Goal: Contribute content: Contribute content

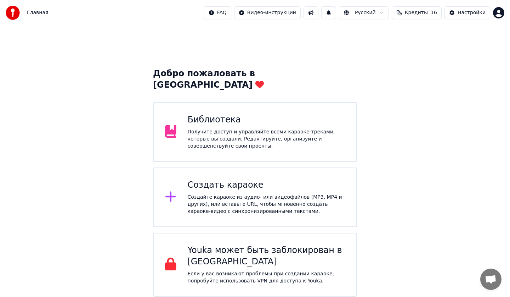
click at [211, 128] on div "Получите доступ и управляйте всеми караоке-треками, которые вы создали. Редакти…" at bounding box center [267, 138] width 158 height 21
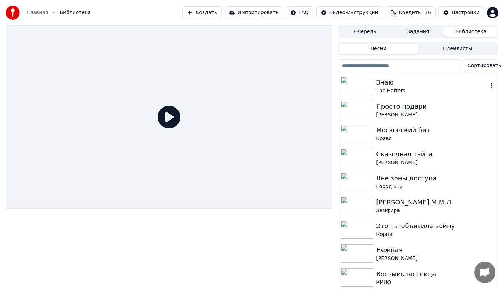
click at [419, 89] on div "The Hatters" at bounding box center [432, 91] width 112 height 7
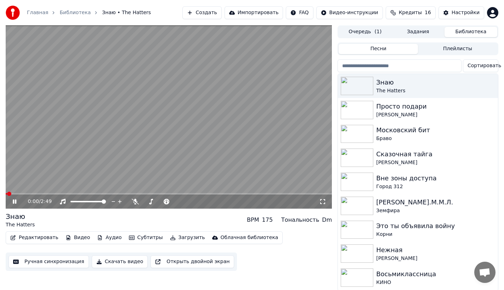
click at [107, 240] on button "Аудио" at bounding box center [109, 238] width 30 height 10
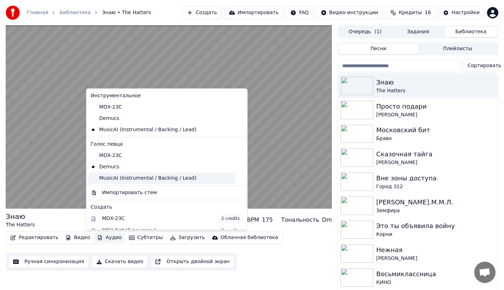
click at [106, 179] on div "MusicAI (Instrumental / Backing / Lead)" at bounding box center [161, 178] width 147 height 11
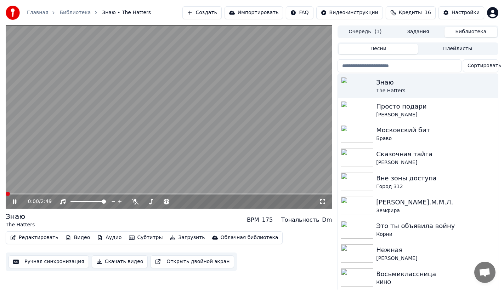
click at [324, 199] on icon at bounding box center [322, 202] width 7 height 6
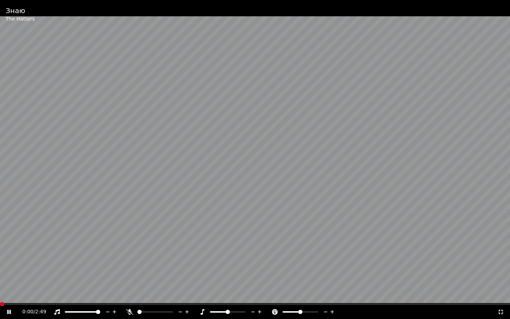
click at [498, 296] on icon at bounding box center [500, 312] width 7 height 6
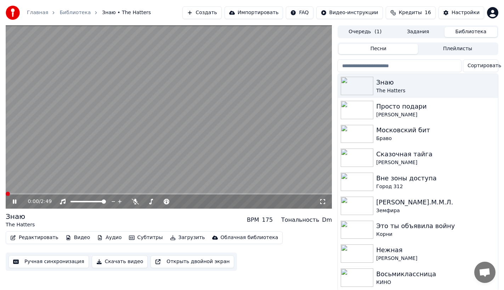
click at [320, 201] on icon at bounding box center [322, 202] width 7 height 6
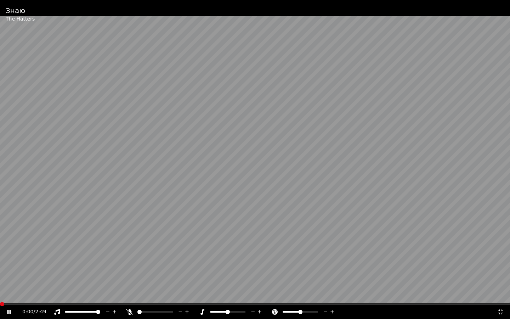
click at [504, 296] on icon at bounding box center [500, 312] width 7 height 6
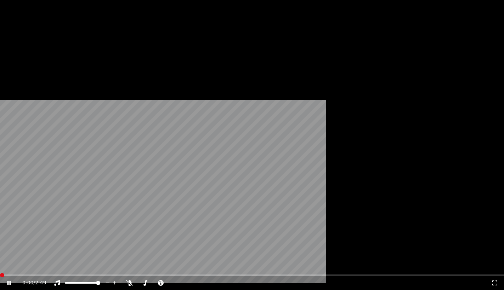
click at [77, 60] on button "Видео" at bounding box center [78, 55] width 30 height 10
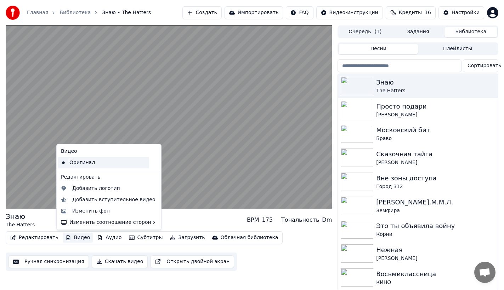
click at [81, 164] on div "Оригинал" at bounding box center [103, 162] width 91 height 11
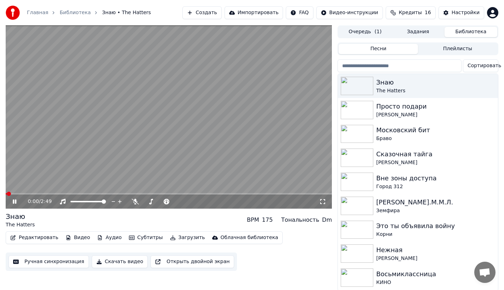
click at [14, 203] on icon at bounding box center [15, 202] width 4 height 4
click at [15, 205] on icon at bounding box center [19, 202] width 17 height 6
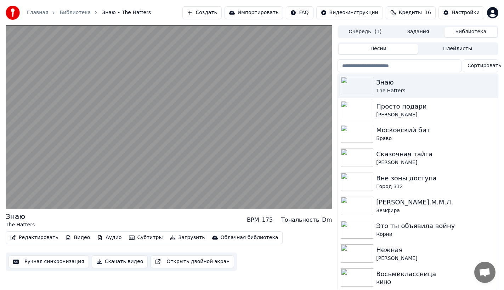
click at [106, 240] on button "Аудио" at bounding box center [109, 238] width 30 height 10
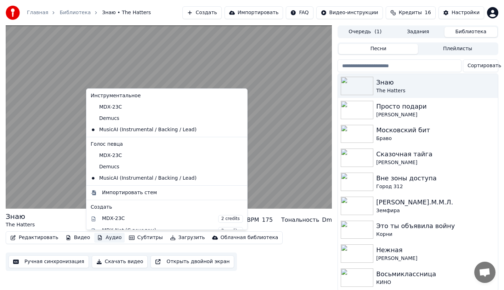
click at [106, 239] on button "Аудио" at bounding box center [109, 238] width 30 height 10
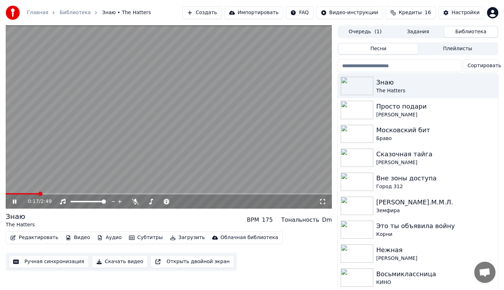
click at [12, 204] on icon at bounding box center [19, 202] width 17 height 6
click at [219, 13] on button "Создать" at bounding box center [201, 12] width 39 height 13
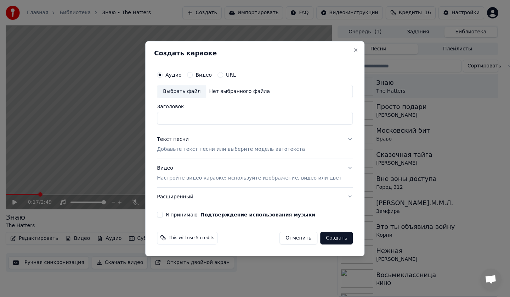
click at [186, 92] on div "Выбрать файл" at bounding box center [181, 91] width 49 height 13
type input "**********"
click at [184, 146] on p "Добавьте текст песни или выберите модель автотекста" at bounding box center [231, 149] width 148 height 7
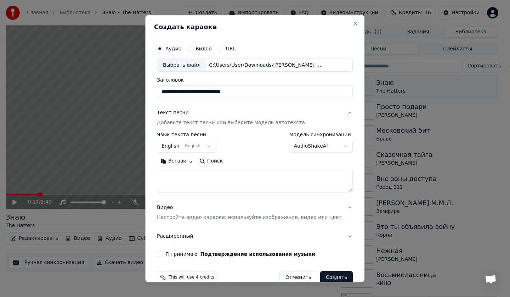
click at [190, 145] on button "English English" at bounding box center [187, 146] width 60 height 13
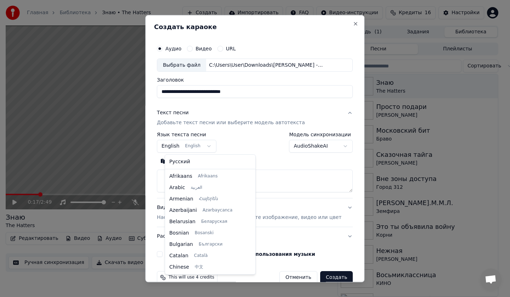
scroll to position [57, 0]
select select "**"
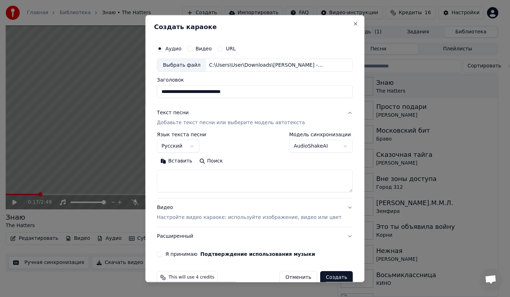
click at [194, 170] on textarea at bounding box center [255, 181] width 196 height 23
paste textarea "**********"
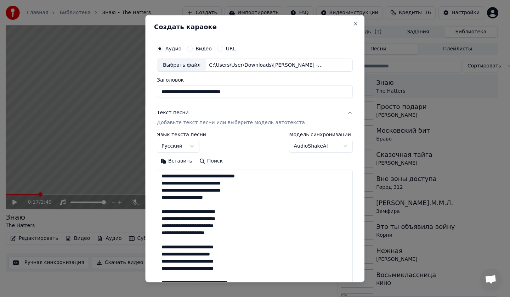
scroll to position [328, 0]
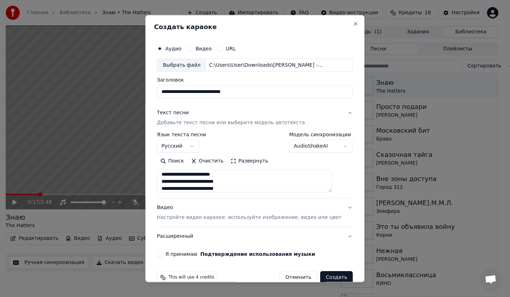
type textarea "**********"
click at [304, 147] on body "Главная Библиотека Знаю • The Hatters Создать Импортировать FAQ Видео-инструкци…" at bounding box center [252, 148] width 504 height 297
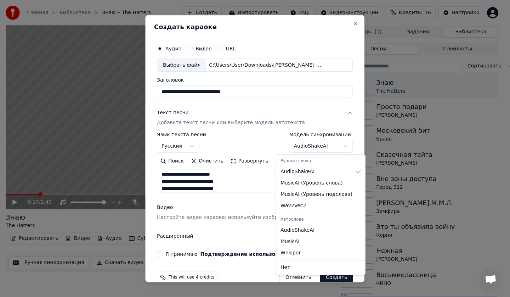
click at [304, 147] on body "Главная Библиотека Знаю • The Hatters Создать Импортировать FAQ Видео-инструкци…" at bounding box center [252, 148] width 504 height 297
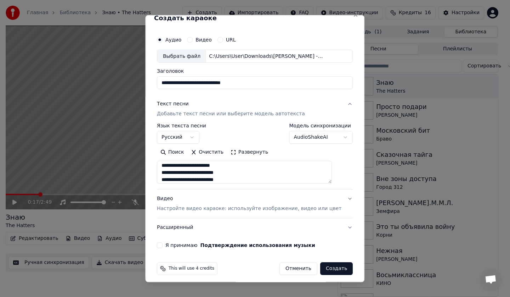
scroll to position [13, 0]
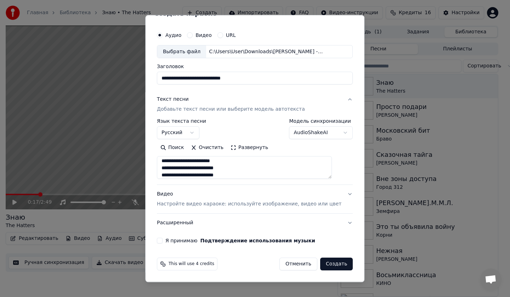
click at [189, 225] on button "Расширенный" at bounding box center [255, 223] width 196 height 18
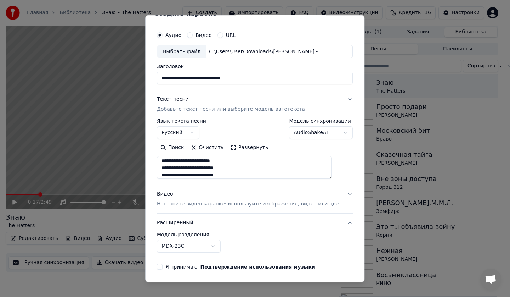
scroll to position [0, 0]
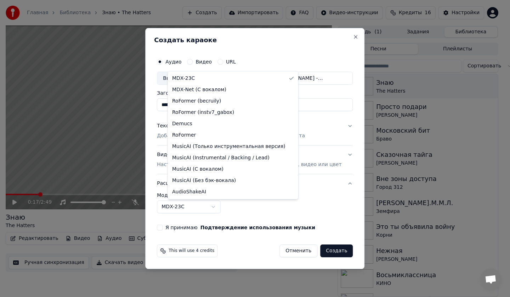
click at [194, 207] on body "Главная Библиотека Знаю • The Hatters Создать Импортировать FAQ Видео-инструкци…" at bounding box center [252, 148] width 504 height 297
select select "**********"
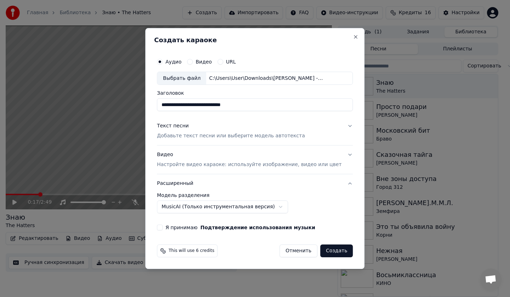
click at [193, 157] on div "Видео Настройте видео караоке: используйте изображение, видео или цвет" at bounding box center [249, 159] width 185 height 17
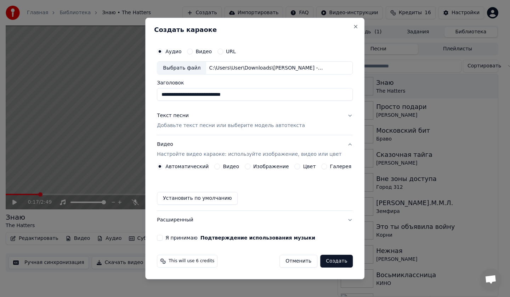
click at [262, 168] on label "Изображение" at bounding box center [271, 166] width 36 height 5
click at [250, 168] on button "Изображение" at bounding box center [248, 166] width 6 height 6
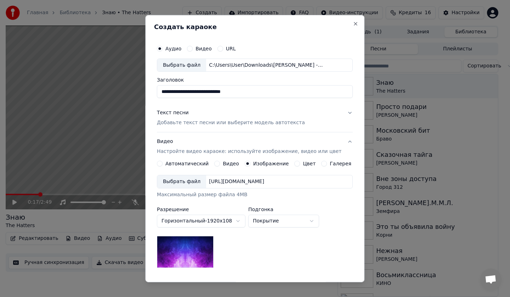
click at [180, 179] on div "Выбрать файл" at bounding box center [181, 181] width 49 height 13
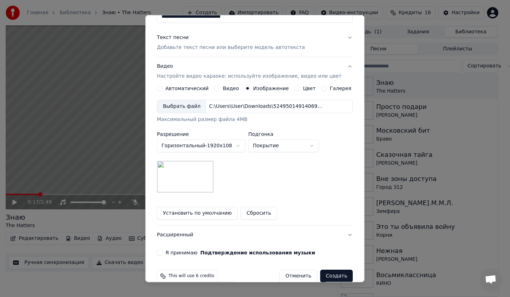
scroll to position [87, 0]
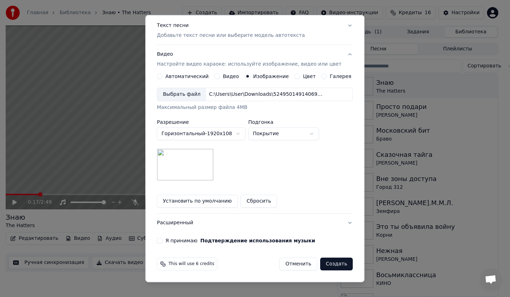
click at [178, 224] on button "Расширенный" at bounding box center [255, 223] width 196 height 18
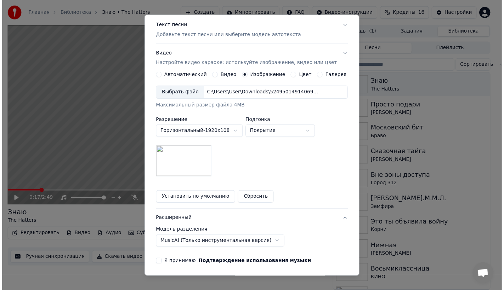
scroll to position [0, 0]
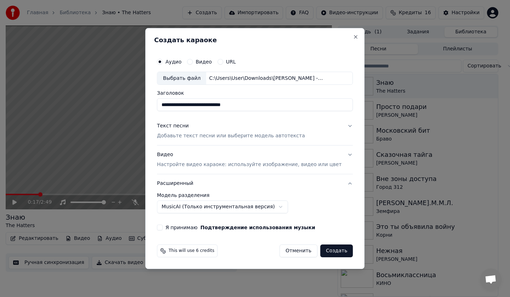
click at [186, 208] on body "Главная Библиотека Знаю • The Hatters Создать Импортировать FAQ Видео-инструкци…" at bounding box center [252, 148] width 504 height 297
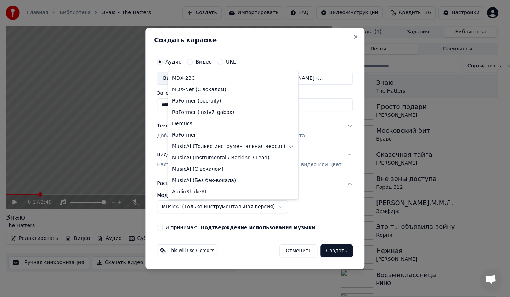
select select "**********"
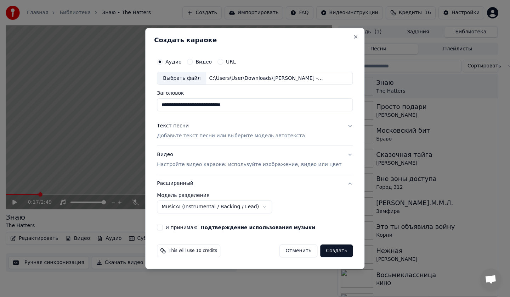
click at [163, 225] on button "Я принимаю Подтверждение использования музыки" at bounding box center [160, 227] width 6 height 6
click at [334, 254] on button "Создать" at bounding box center [336, 250] width 33 height 13
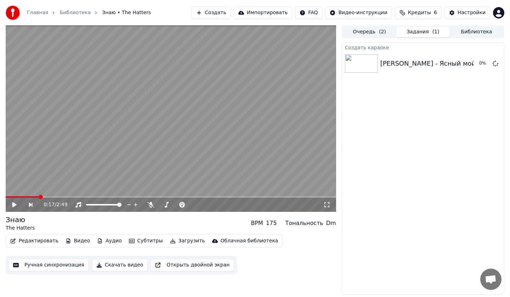
click at [463, 30] on button "Библиотека" at bounding box center [476, 32] width 53 height 10
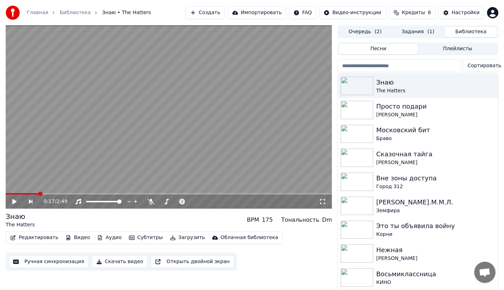
click at [419, 17] on button "Кредиты 6" at bounding box center [412, 12] width 47 height 13
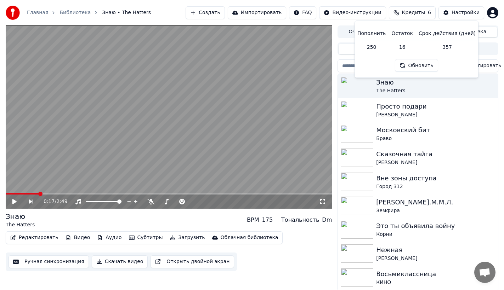
click at [410, 64] on button "Обновить" at bounding box center [416, 65] width 43 height 13
click at [379, 33] on th "Пополнить" at bounding box center [372, 34] width 34 height 14
click at [376, 44] on td "250" at bounding box center [372, 47] width 34 height 13
click at [383, 33] on th "Пополнить" at bounding box center [372, 34] width 34 height 14
drag, startPoint x: 440, startPoint y: 44, endPoint x: 468, endPoint y: 47, distance: 28.6
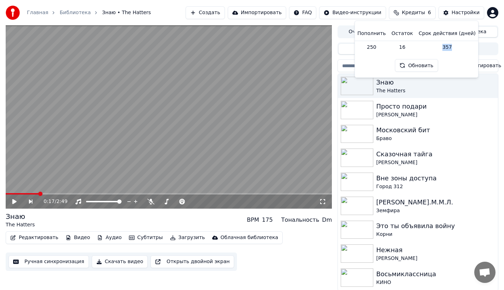
click at [468, 47] on td "357" at bounding box center [447, 47] width 63 height 13
click at [453, 57] on div "Пополнить Остаток Срок действия (дней) 250 16 357 Обновить" at bounding box center [417, 49] width 112 height 45
click at [470, 119] on div "Просто подари [PERSON_NAME]" at bounding box center [418, 110] width 160 height 24
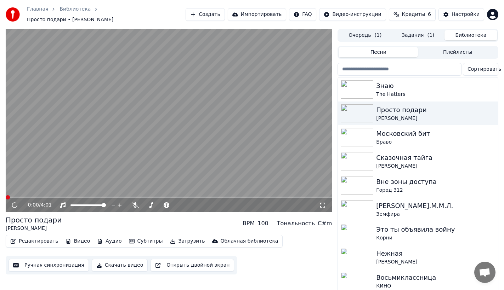
click at [367, 35] on button "Очередь ( 1 )" at bounding box center [365, 35] width 53 height 10
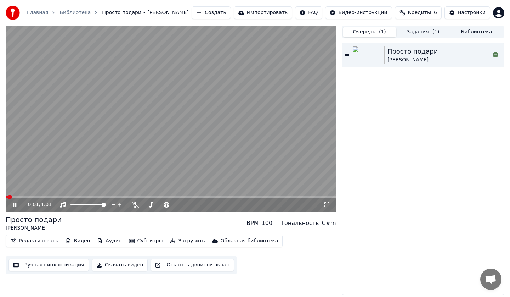
click at [415, 34] on button "Задания ( 1 )" at bounding box center [422, 32] width 53 height 10
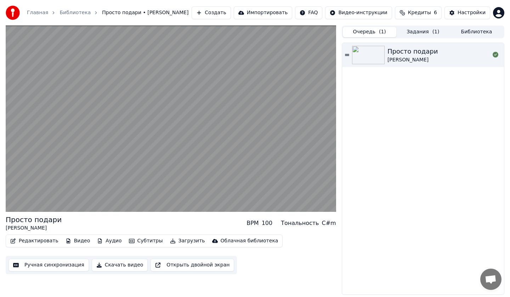
click at [380, 33] on span "( 1 )" at bounding box center [382, 31] width 7 height 7
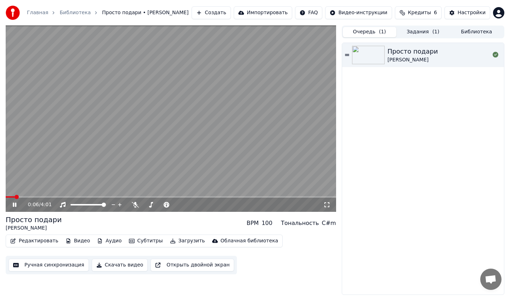
click at [13, 204] on icon at bounding box center [15, 204] width 4 height 4
click at [421, 31] on button "Задания ( 1 )" at bounding box center [422, 32] width 53 height 10
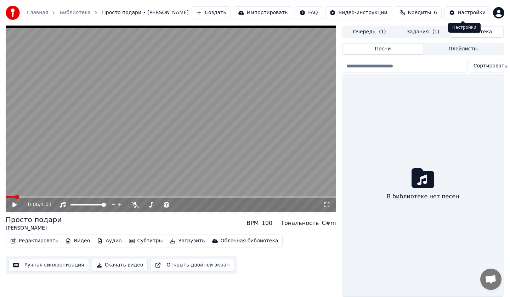
click at [469, 33] on button "Библиотека" at bounding box center [476, 32] width 53 height 10
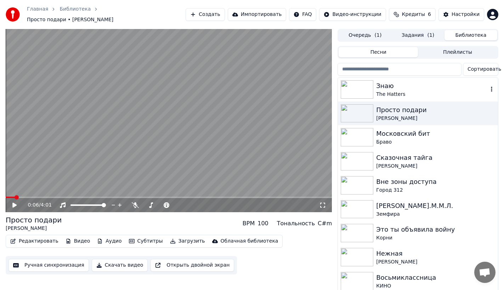
click at [425, 86] on div "Знаю" at bounding box center [432, 86] width 112 height 10
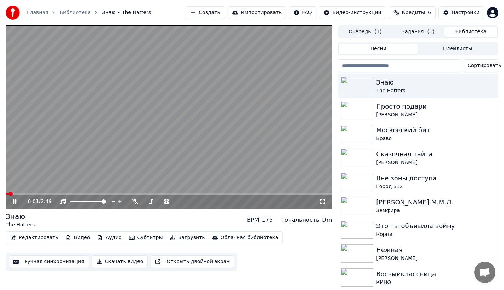
click at [323, 199] on icon at bounding box center [322, 202] width 7 height 6
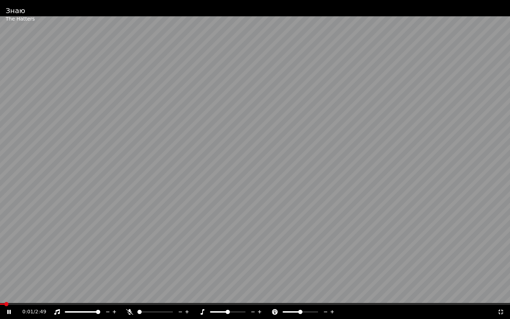
click at [503, 296] on div "0:01 / 2:49" at bounding box center [255, 311] width 504 height 7
click at [501, 296] on icon at bounding box center [500, 312] width 7 height 6
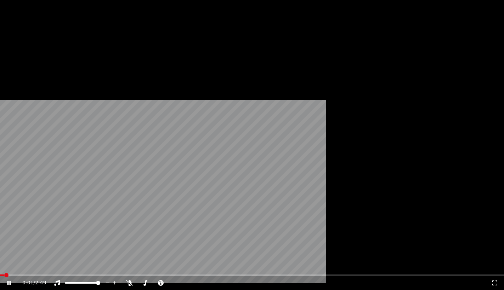
click at [27, 60] on button "Редактировать" at bounding box center [34, 55] width 54 height 10
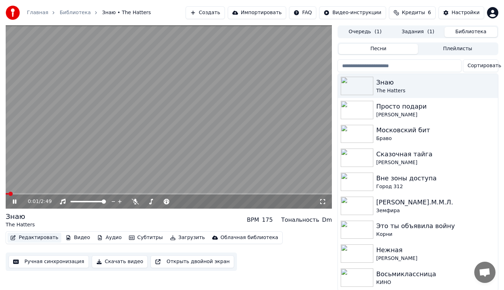
click at [28, 241] on button "Редактировать" at bounding box center [34, 238] width 54 height 10
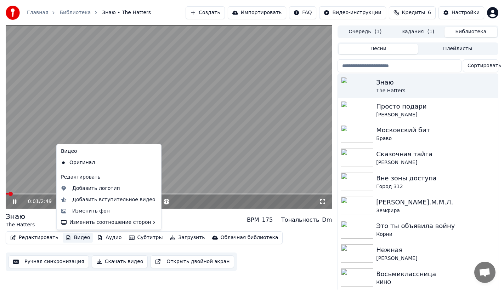
click at [71, 238] on button "Видео" at bounding box center [78, 238] width 30 height 10
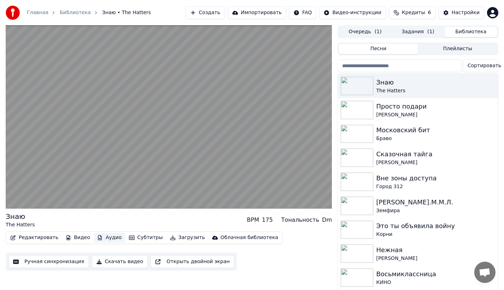
click at [98, 238] on button "Аудио" at bounding box center [109, 238] width 30 height 10
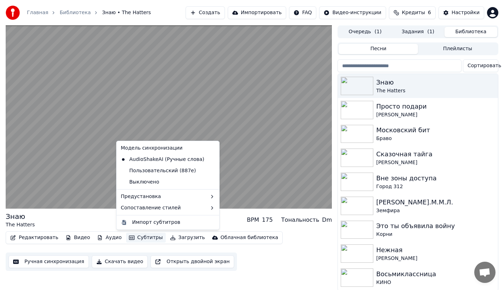
click at [132, 238] on button "Субтитры" at bounding box center [146, 238] width 40 height 10
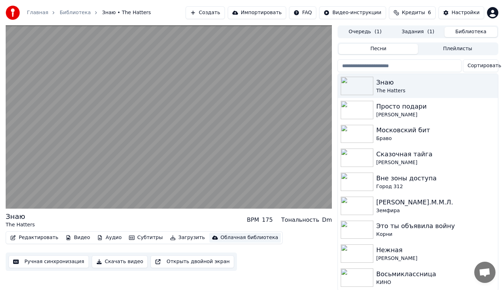
click at [223, 238] on div "Облачная библиотека" at bounding box center [250, 238] width 58 height 7
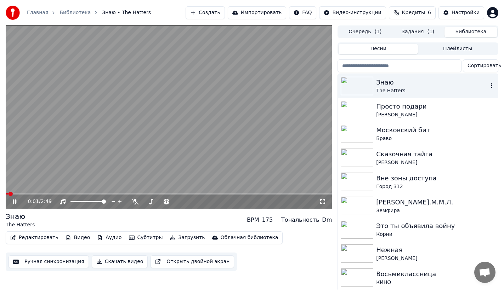
click at [488, 82] on button "button" at bounding box center [491, 86] width 7 height 9
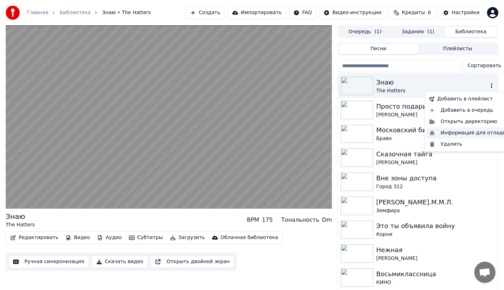
click at [469, 135] on div "Информация для отладки" at bounding box center [469, 133] width 85 height 11
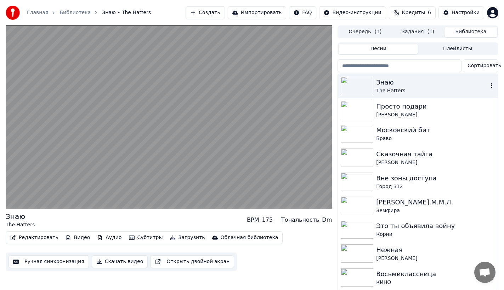
click at [488, 85] on icon "button" at bounding box center [491, 86] width 7 height 6
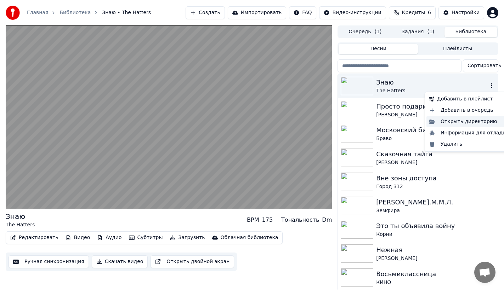
click at [454, 120] on div "Открыть директорию" at bounding box center [469, 121] width 85 height 11
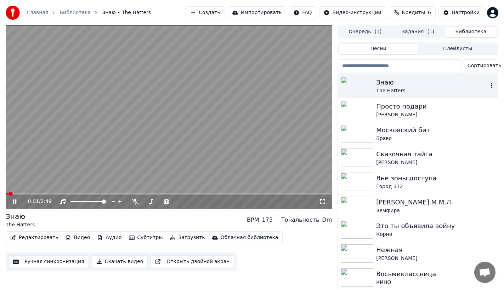
click at [24, 158] on video at bounding box center [169, 118] width 326 height 184
click at [36, 158] on video at bounding box center [169, 118] width 326 height 184
click at [68, 266] on button "Ручная синхронизация" at bounding box center [49, 262] width 80 height 13
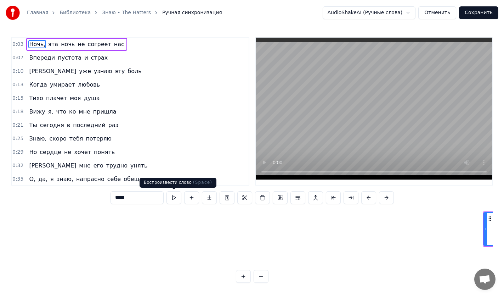
click at [172, 197] on button at bounding box center [174, 197] width 15 height 13
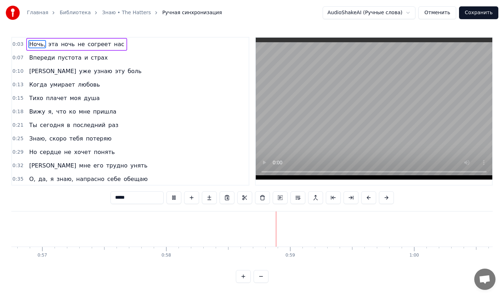
scroll to position [0, 7213]
click at [447, 15] on button "Отменить" at bounding box center [437, 12] width 38 height 13
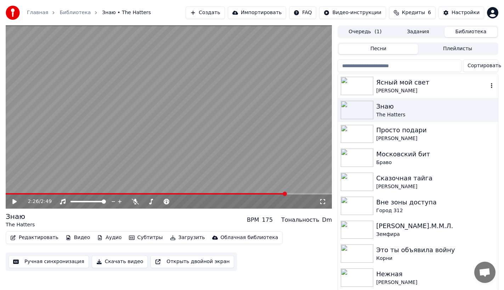
click at [403, 81] on div "Ясный мой свет" at bounding box center [432, 83] width 112 height 10
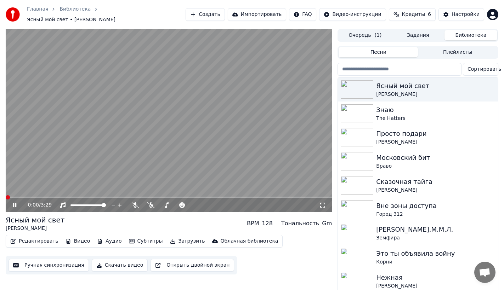
click at [41, 264] on button "Ручная синхронизация" at bounding box center [49, 265] width 80 height 13
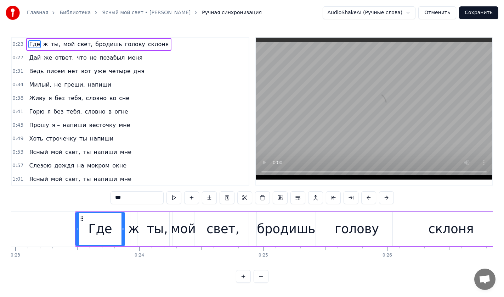
scroll to position [0, 2876]
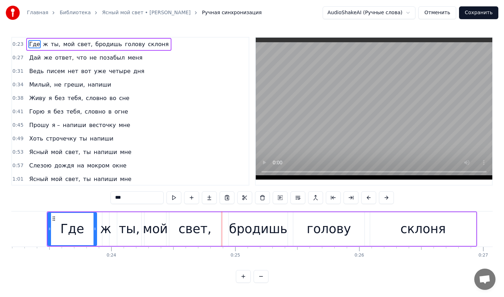
click at [237, 170] on div "0:23 Где ж ты, мой свет, бродишь голову склоня 0:27 Дай же ответ, что не позабы…" at bounding box center [251, 111] width 481 height 148
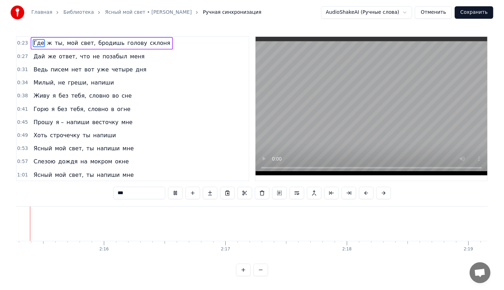
scroll to position [0, 16759]
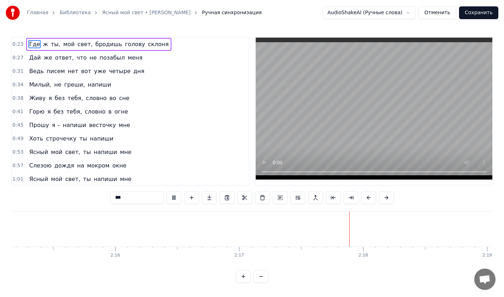
click at [442, 12] on button "Отменить" at bounding box center [437, 12] width 38 height 13
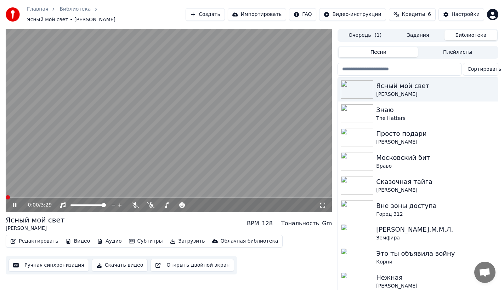
click at [47, 239] on button "Редактировать" at bounding box center [34, 242] width 54 height 10
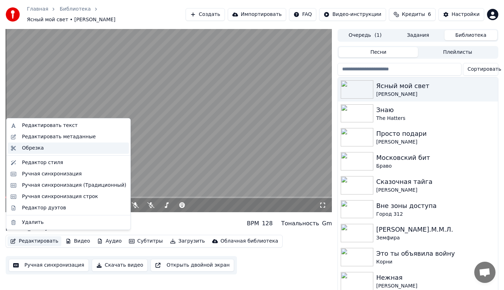
click at [44, 151] on div "Обрезка" at bounding box center [74, 148] width 104 height 7
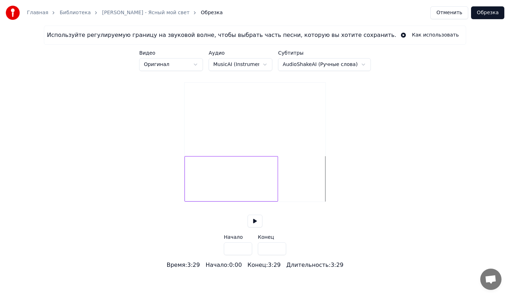
click at [277, 193] on div at bounding box center [277, 178] width 2 height 45
click at [276, 196] on div at bounding box center [275, 178] width 2 height 45
type input "*****"
click at [187, 192] on div at bounding box center [233, 178] width 92 height 45
type input "***"
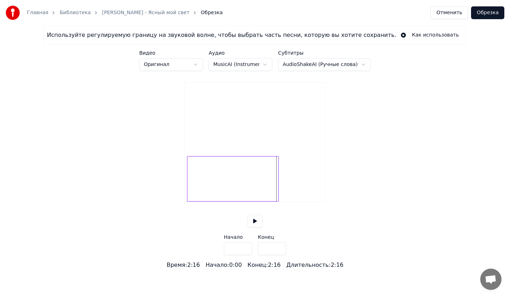
type input "*****"
click at [448, 11] on button "Отменить" at bounding box center [449, 12] width 38 height 13
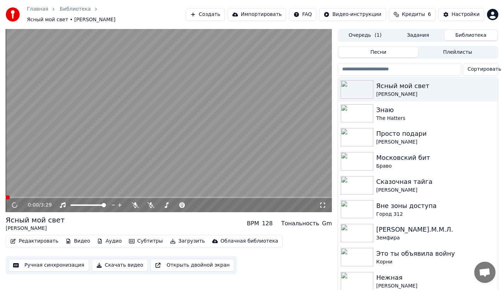
click at [32, 237] on button "Редактировать" at bounding box center [34, 242] width 54 height 10
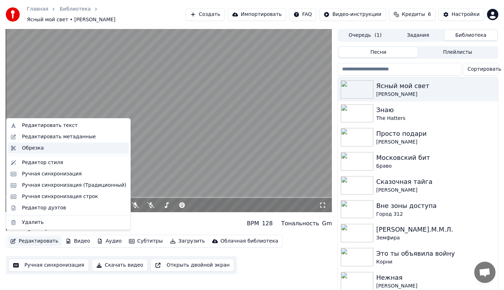
click at [50, 147] on div "Обрезка" at bounding box center [74, 148] width 104 height 7
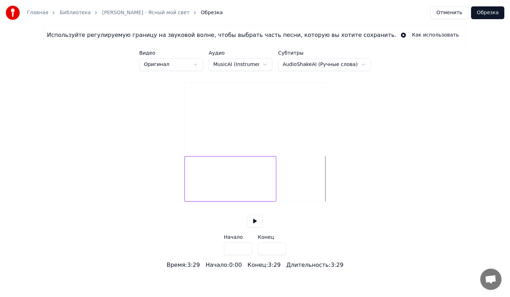
click at [275, 191] on div at bounding box center [275, 178] width 2 height 45
type input "*****"
click at [193, 192] on div at bounding box center [193, 178] width 2 height 45
type input "****"
click at [486, 17] on button "Обрезка" at bounding box center [487, 12] width 33 height 13
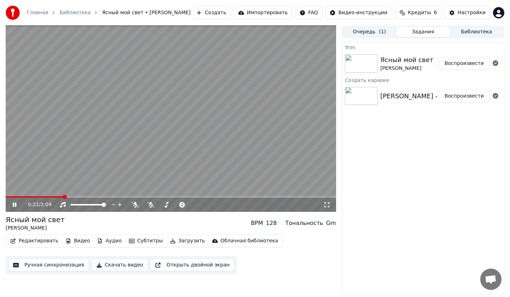
click at [110, 241] on button "Аудио" at bounding box center [109, 241] width 30 height 10
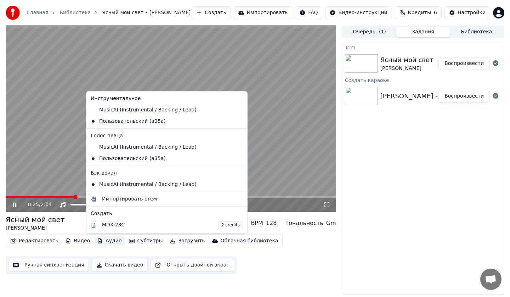
click at [396, 191] on div "Trim Ясный мой свет [PERSON_NAME] Воспроизвести Создать караоке [PERSON_NAME] -…" at bounding box center [423, 169] width 163 height 252
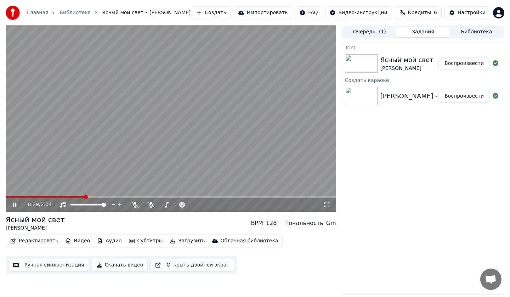
click at [102, 241] on button "Аудио" at bounding box center [109, 241] width 30 height 10
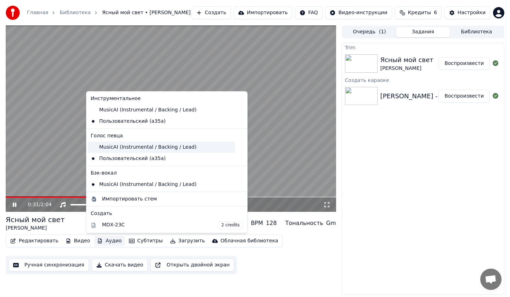
click at [112, 147] on div "MusicAI (Instrumental / Backing / Lead)" at bounding box center [161, 146] width 147 height 11
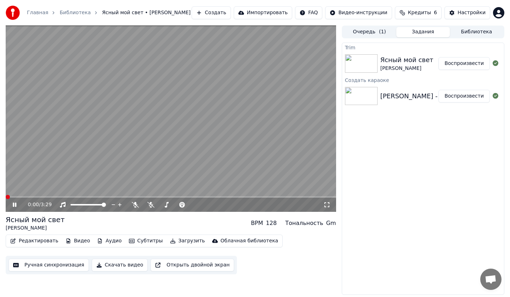
click at [97, 241] on button "Аудио" at bounding box center [109, 241] width 30 height 10
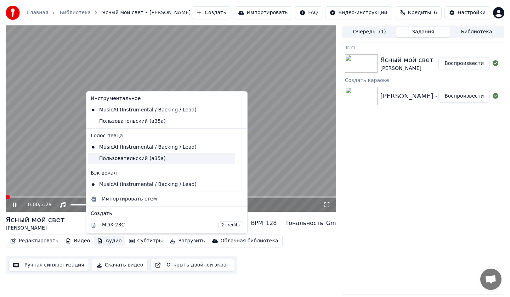
click at [109, 162] on div "Пользовательский (a35a)" at bounding box center [161, 158] width 147 height 11
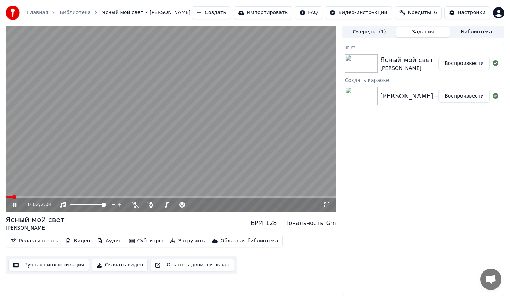
click at [105, 243] on button "Аудио" at bounding box center [109, 241] width 30 height 10
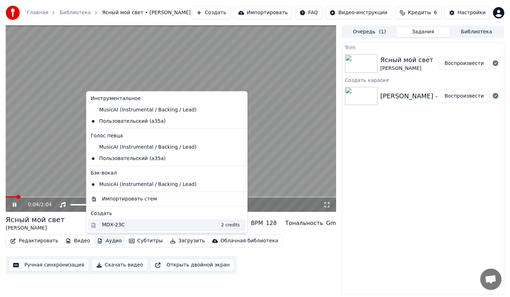
click at [120, 226] on div "MDX-23C 2 credits" at bounding box center [172, 225] width 141 height 8
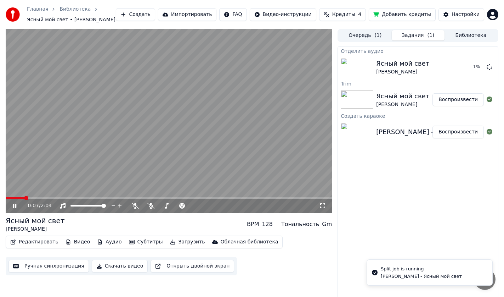
click at [17, 204] on icon at bounding box center [19, 206] width 17 height 6
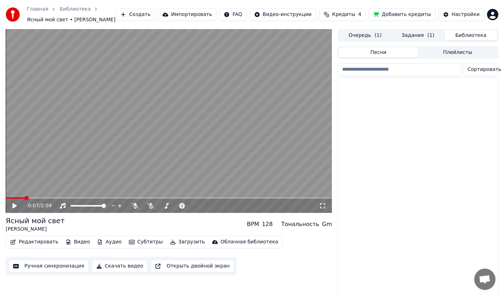
click at [470, 33] on button "Библиотека" at bounding box center [471, 35] width 53 height 10
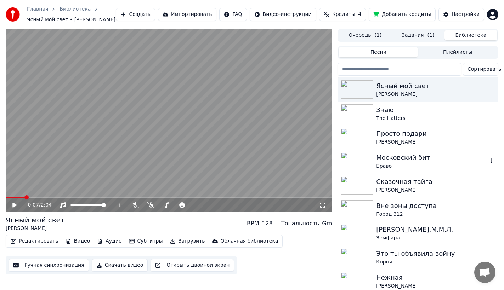
click at [396, 158] on div "Московский бит" at bounding box center [432, 158] width 112 height 10
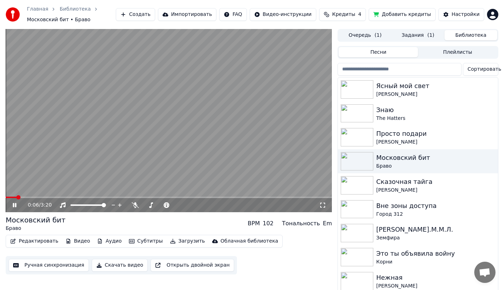
click at [145, 150] on video at bounding box center [169, 121] width 326 height 184
click at [195, 146] on video at bounding box center [169, 121] width 326 height 184
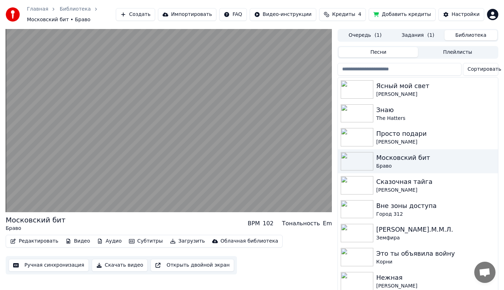
click at [109, 239] on button "Аудио" at bounding box center [109, 242] width 30 height 10
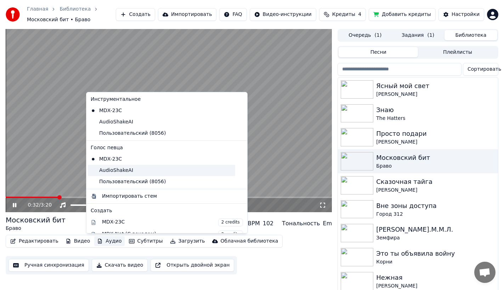
click at [113, 171] on div "AudioShakeAI" at bounding box center [161, 170] width 147 height 11
click at [105, 243] on button "Аудио" at bounding box center [109, 242] width 30 height 10
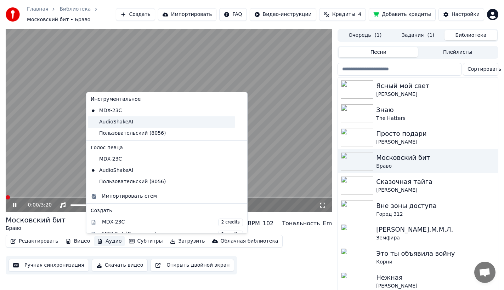
click at [115, 120] on div "AudioShakeAI" at bounding box center [161, 122] width 147 height 11
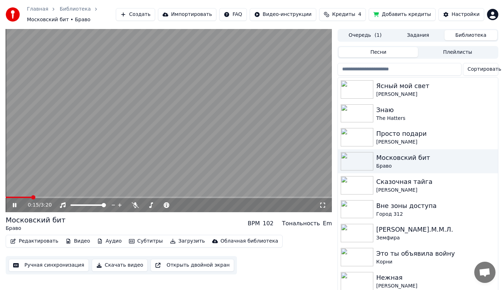
click at [106, 246] on button "Аудио" at bounding box center [109, 242] width 30 height 10
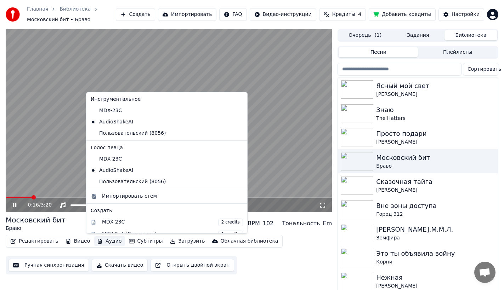
click at [106, 243] on button "Аудио" at bounding box center [109, 242] width 30 height 10
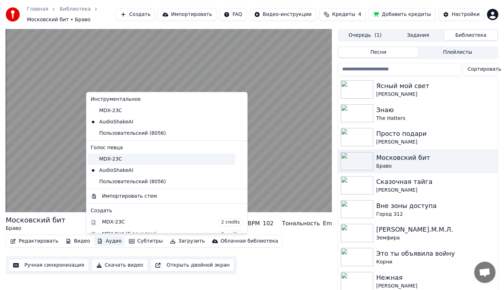
click at [106, 162] on div "MDX-23C" at bounding box center [161, 159] width 147 height 11
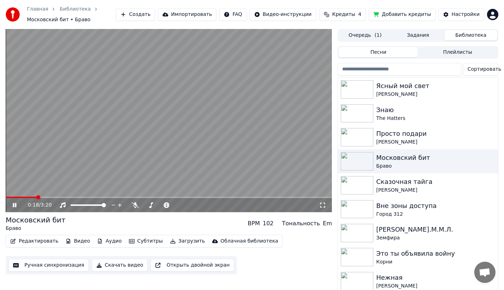
click at [103, 241] on button "Аудио" at bounding box center [109, 242] width 30 height 10
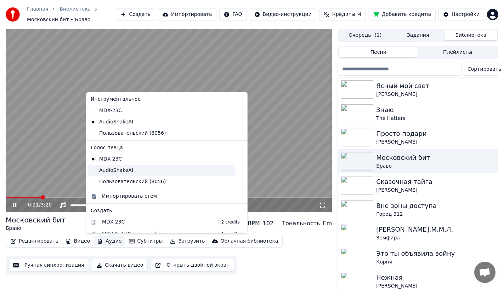
click at [104, 173] on div "AudioShakeAI" at bounding box center [161, 170] width 147 height 11
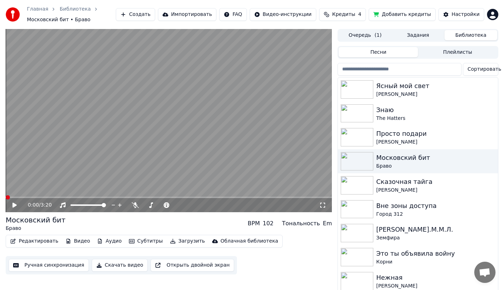
click at [103, 242] on button "Аудио" at bounding box center [109, 242] width 30 height 10
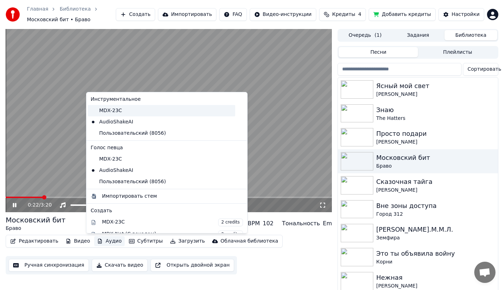
click at [107, 111] on div "MDX-23C" at bounding box center [161, 110] width 147 height 11
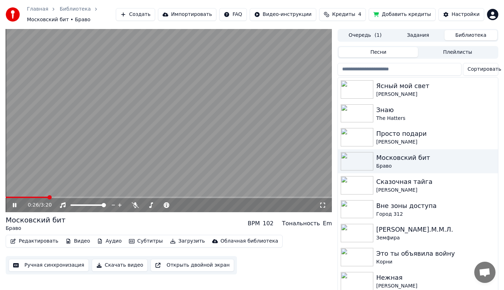
drag, startPoint x: 10, startPoint y: 196, endPoint x: 4, endPoint y: 198, distance: 6.5
click at [4, 198] on div "0:26 / 3:20 Московский бит Браво BPM 102 Тональность Em Редактировать Видео Ауд…" at bounding box center [252, 162] width 504 height 266
click at [9, 197] on span at bounding box center [27, 197] width 43 height 1
click at [6, 197] on span at bounding box center [6, 197] width 0 height 1
click at [19, 203] on icon at bounding box center [19, 206] width 17 height 6
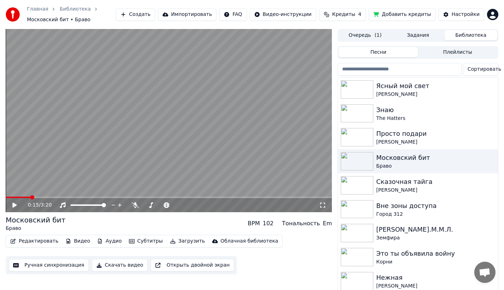
click at [105, 245] on button "Аудио" at bounding box center [109, 242] width 30 height 10
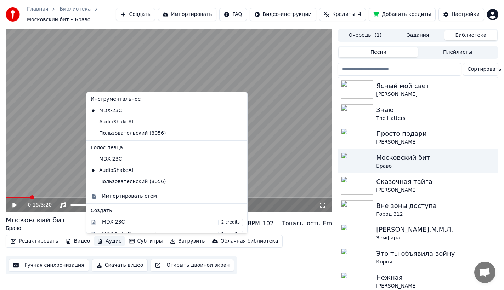
click at [401, 11] on button "Добавить кредиты" at bounding box center [402, 14] width 67 height 13
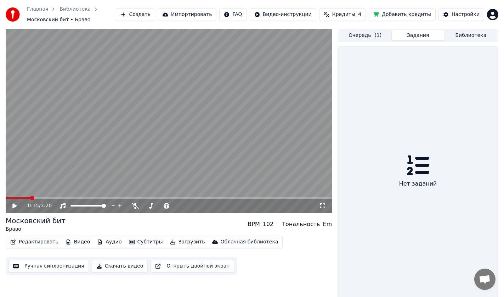
click at [408, 35] on button "Задания" at bounding box center [418, 35] width 53 height 10
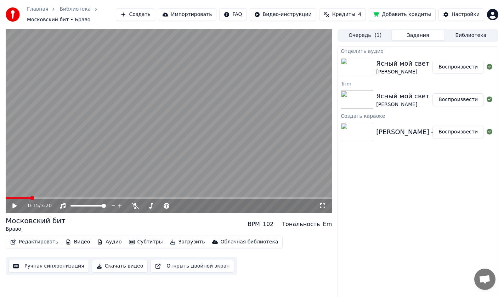
click at [454, 64] on button "Воспроизвести" at bounding box center [458, 67] width 51 height 13
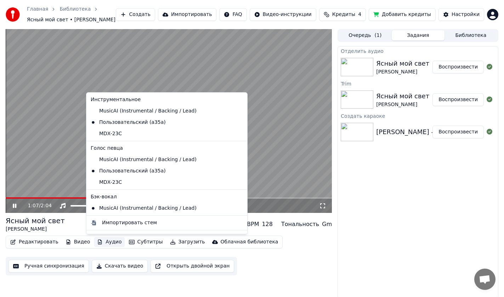
click at [104, 242] on button "Аудио" at bounding box center [109, 242] width 30 height 10
click at [126, 208] on div "MusicAI (Instrumental / Backing / Lead)" at bounding box center [161, 207] width 147 height 11
click at [108, 243] on button "Аудио" at bounding box center [109, 242] width 30 height 10
click at [105, 134] on div "MDX-23C" at bounding box center [161, 133] width 147 height 11
click at [107, 244] on button "Аудио" at bounding box center [109, 242] width 30 height 10
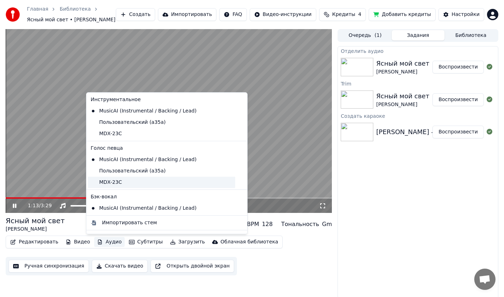
click at [112, 184] on div "MDX-23C" at bounding box center [161, 181] width 147 height 11
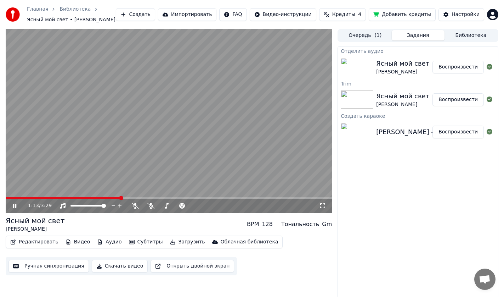
drag, startPoint x: 21, startPoint y: 195, endPoint x: 11, endPoint y: 195, distance: 10.3
click at [11, 195] on video at bounding box center [169, 121] width 326 height 184
click at [10, 198] on span at bounding box center [63, 197] width 115 height 1
click at [6, 199] on div "0:03 / 3:29" at bounding box center [169, 205] width 326 height 14
click at [10, 198] on span at bounding box center [12, 198] width 4 height 4
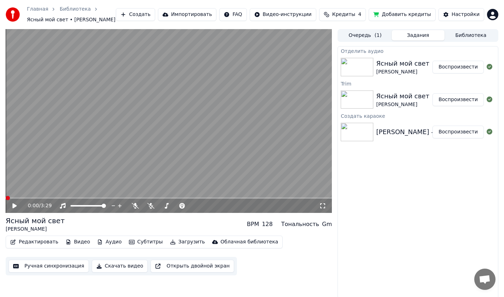
click at [103, 244] on button "Аудио" at bounding box center [109, 242] width 30 height 10
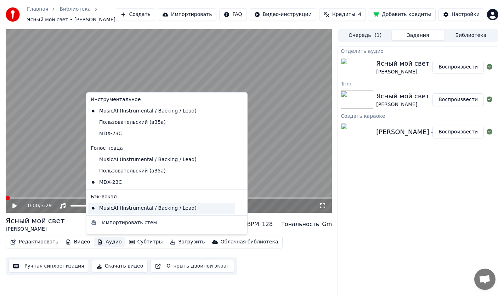
click at [183, 210] on div "MusicAI (Instrumental / Backing / Lead)" at bounding box center [161, 207] width 147 height 11
click at [101, 242] on button "Аудио" at bounding box center [109, 242] width 30 height 10
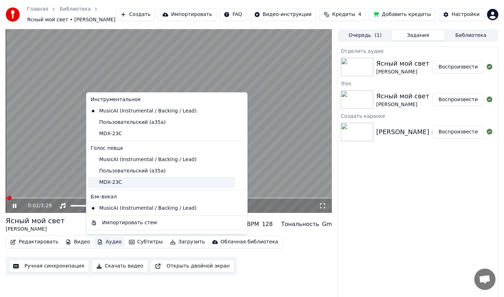
click at [107, 185] on div "MDX-23C" at bounding box center [161, 181] width 147 height 11
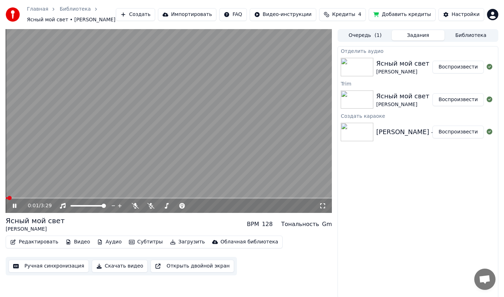
click at [108, 246] on button "Аудио" at bounding box center [109, 242] width 30 height 10
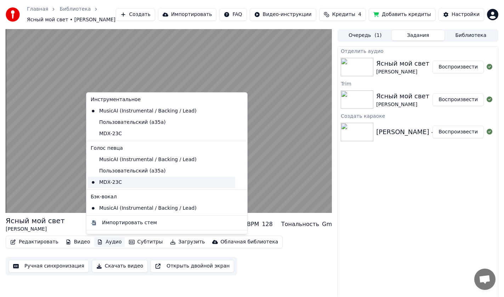
click at [108, 183] on div "MDX-23C" at bounding box center [161, 181] width 147 height 11
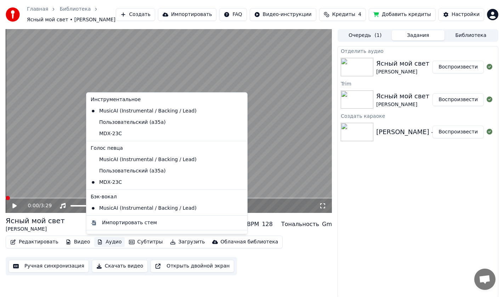
click at [102, 241] on button "Аудио" at bounding box center [109, 242] width 30 height 10
click at [114, 205] on div "MusicAI (Instrumental / Backing / Lead)" at bounding box center [161, 207] width 147 height 11
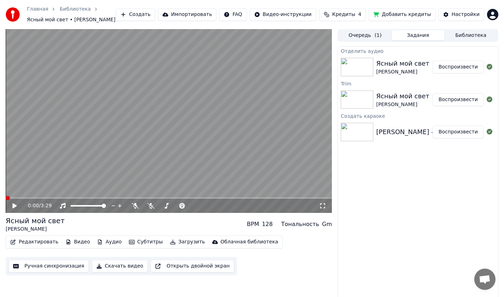
click at [104, 241] on button "Аудио" at bounding box center [109, 242] width 30 height 10
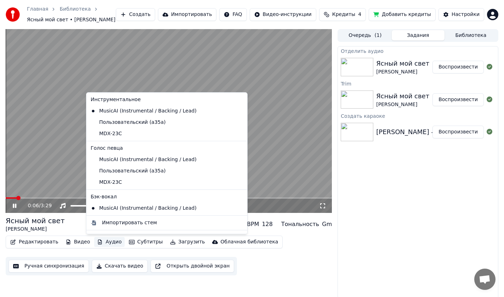
click at [409, 253] on div "Отделить аудио Ясный мой свет [PERSON_NAME] Воспроизвести Trim Ясный мой свет […" at bounding box center [418, 172] width 161 height 252
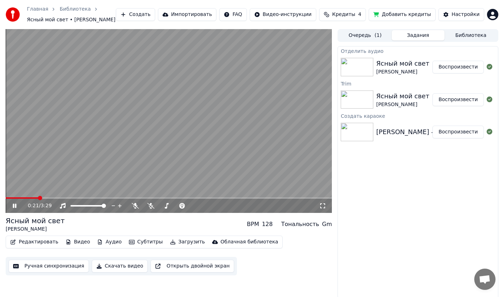
click at [407, 12] on button "Добавить кредиты" at bounding box center [402, 14] width 67 height 13
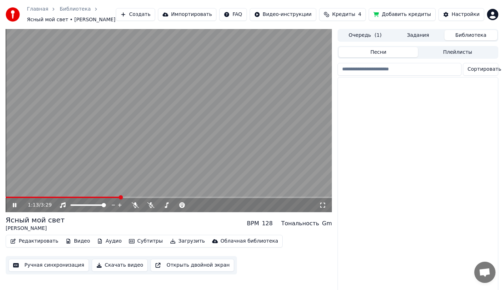
click at [466, 36] on button "Библиотека" at bounding box center [471, 35] width 53 height 10
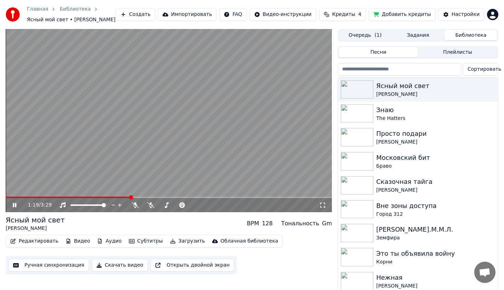
click at [97, 244] on button "Аудио" at bounding box center [109, 242] width 30 height 10
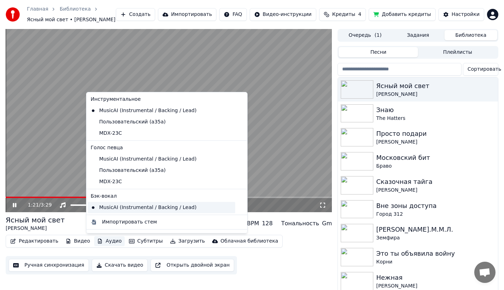
click at [106, 209] on div "MusicAI (Instrumental / Backing / Lead)" at bounding box center [161, 207] width 147 height 11
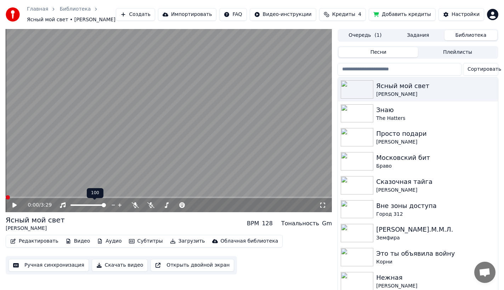
click at [106, 254] on div "Редактировать Видео Аудио Субтитры Загрузить Облачная библиотека Ручная синхрон…" at bounding box center [169, 255] width 326 height 40
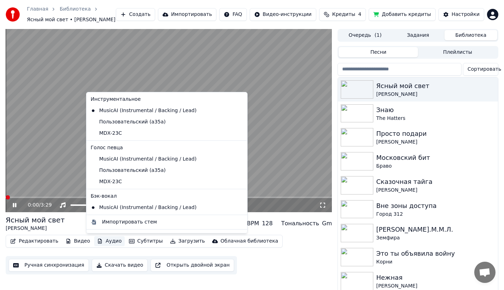
click at [104, 246] on button "Аудио" at bounding box center [109, 242] width 30 height 10
click at [108, 128] on div "MDX-23C" at bounding box center [161, 133] width 147 height 11
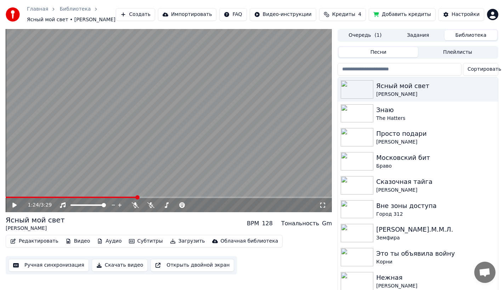
click at [103, 247] on div "Редактировать Видео Аудио Субтитры Загрузить Облачная библиотека" at bounding box center [144, 241] width 277 height 13
click at [105, 236] on div "Редактировать Видео Аудио Субтитры Загрузить Облачная библиотека" at bounding box center [144, 241] width 277 height 13
click at [107, 240] on button "Аудио" at bounding box center [109, 242] width 30 height 10
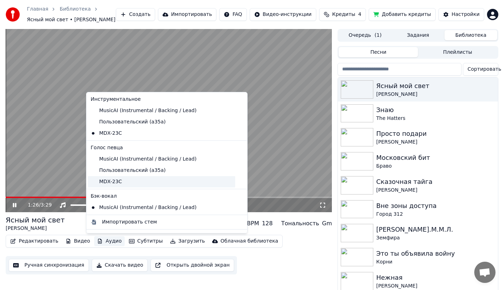
click at [106, 187] on div "MDX-23C" at bounding box center [161, 181] width 147 height 11
click at [108, 240] on button "Аудио" at bounding box center [109, 242] width 30 height 10
click at [238, 207] on icon at bounding box center [242, 208] width 8 height 6
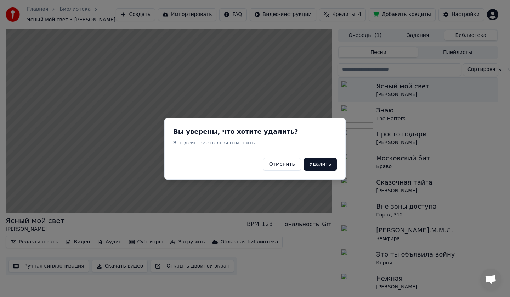
click at [329, 165] on button "Удалить" at bounding box center [320, 163] width 33 height 13
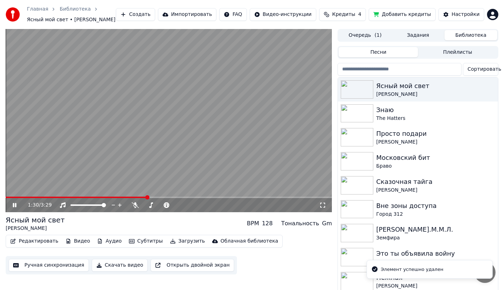
click at [102, 243] on button "Аудио" at bounding box center [109, 242] width 30 height 10
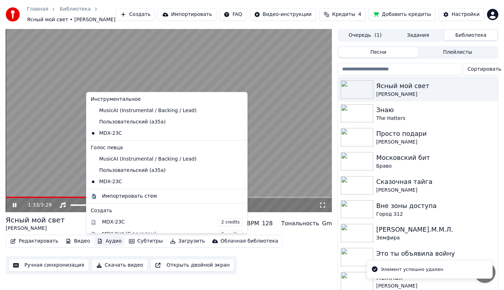
click at [17, 207] on icon at bounding box center [19, 206] width 17 height 6
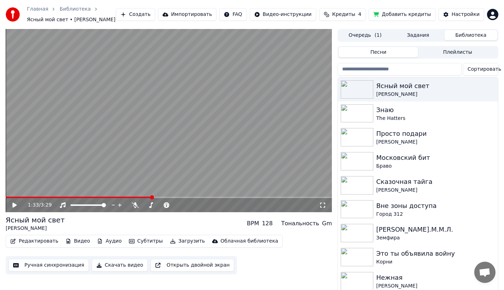
drag, startPoint x: 18, startPoint y: 194, endPoint x: 0, endPoint y: 198, distance: 18.4
click at [0, 198] on div "1:33 / 3:29 Ясный мой свет [PERSON_NAME] BPM 128 Тональность Gm Редактировать В…" at bounding box center [252, 162] width 504 height 266
click at [6, 198] on span at bounding box center [9, 197] width 6 height 1
click at [14, 207] on icon at bounding box center [14, 205] width 4 height 5
click at [435, 165] on div "Браво" at bounding box center [432, 166] width 112 height 7
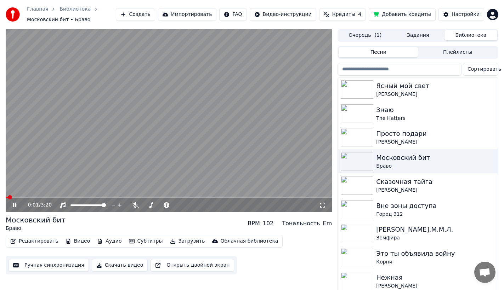
click at [16, 205] on icon at bounding box center [15, 205] width 4 height 4
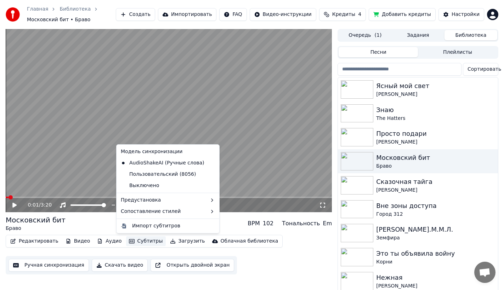
click at [135, 245] on button "Субтитры" at bounding box center [146, 242] width 40 height 10
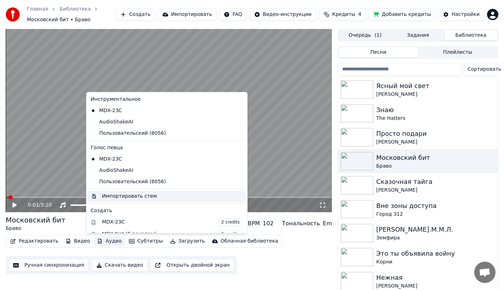
click at [121, 197] on div "Импортировать стем" at bounding box center [129, 196] width 55 height 7
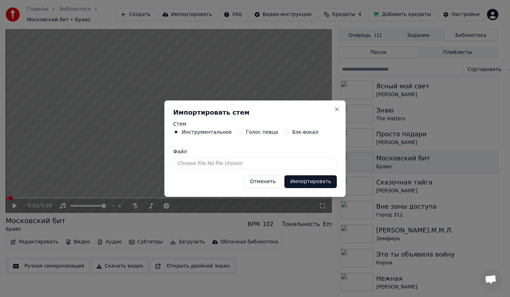
click at [196, 164] on input "Файл" at bounding box center [255, 163] width 164 height 13
type input "**********"
click at [301, 182] on button "Импортировать" at bounding box center [310, 181] width 52 height 13
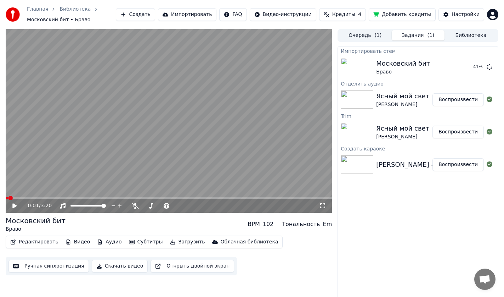
click at [210, 125] on video at bounding box center [169, 121] width 326 height 184
click at [416, 68] on div "Браво" at bounding box center [403, 71] width 54 height 7
click at [449, 66] on button "Воспроизвести" at bounding box center [458, 67] width 51 height 13
click at [110, 243] on button "Аудио" at bounding box center [109, 242] width 30 height 10
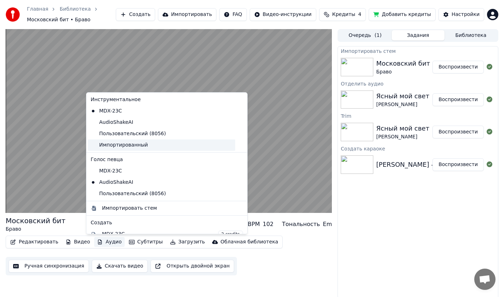
click at [116, 144] on div "Импортированный" at bounding box center [161, 144] width 147 height 11
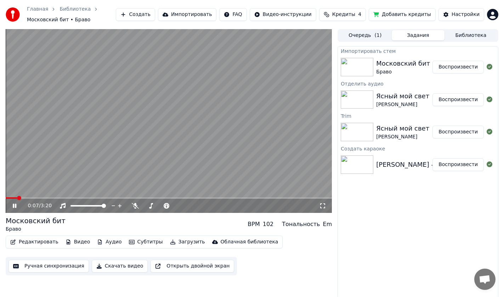
click at [325, 210] on div "0:07 / 3:20" at bounding box center [169, 205] width 326 height 14
click at [324, 208] on icon at bounding box center [322, 206] width 7 height 6
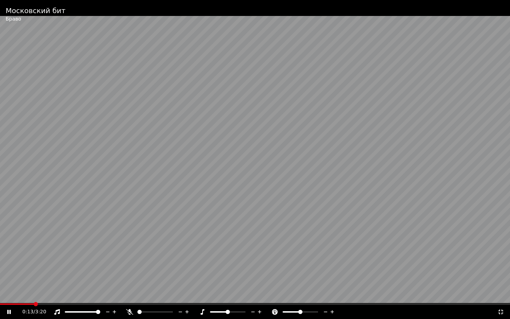
click at [503, 296] on icon at bounding box center [500, 312] width 7 height 6
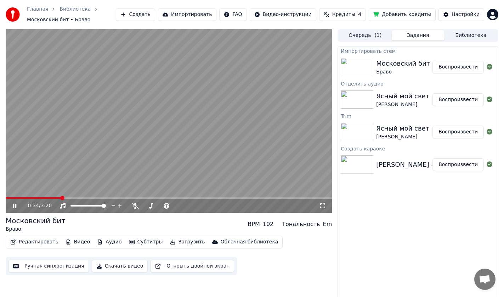
click at [61, 197] on span at bounding box center [169, 197] width 326 height 1
click at [67, 197] on video at bounding box center [169, 121] width 326 height 184
click at [73, 197] on video at bounding box center [169, 121] width 326 height 184
click at [15, 204] on icon at bounding box center [19, 206] width 17 height 6
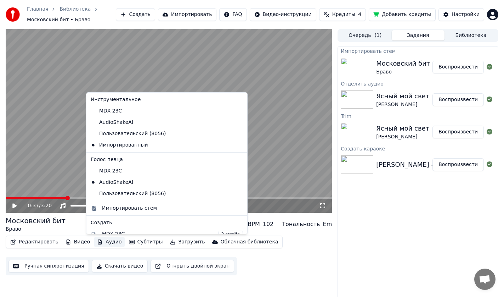
click at [110, 241] on button "Аудио" at bounding box center [109, 242] width 30 height 10
click at [113, 111] on div "MDX-23C" at bounding box center [161, 110] width 147 height 11
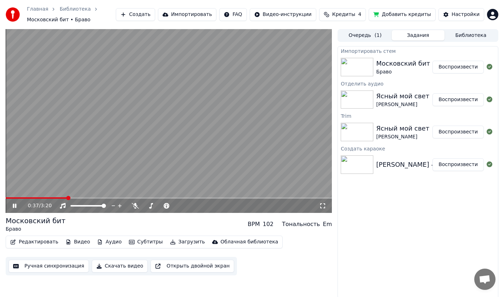
click at [14, 208] on icon at bounding box center [15, 205] width 4 height 4
click at [14, 207] on icon at bounding box center [14, 205] width 4 height 5
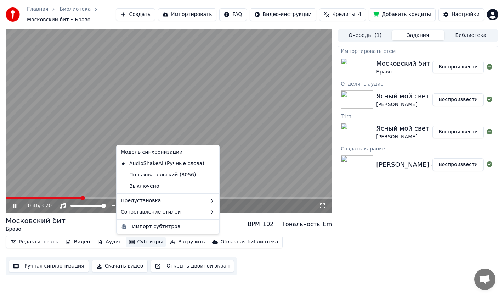
click at [126, 238] on button "Субтитры" at bounding box center [146, 242] width 40 height 10
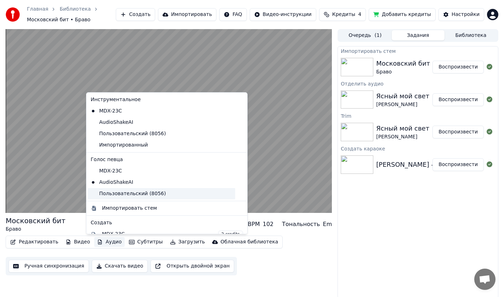
click at [105, 193] on div "Пользовательский (8056)" at bounding box center [161, 193] width 147 height 11
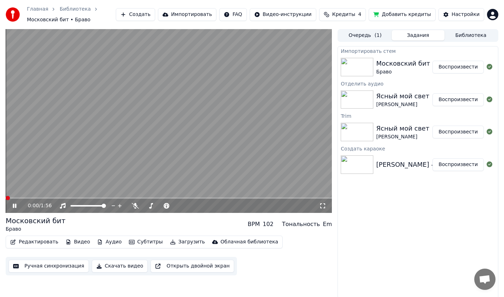
click at [6, 197] on span at bounding box center [6, 197] width 0 height 1
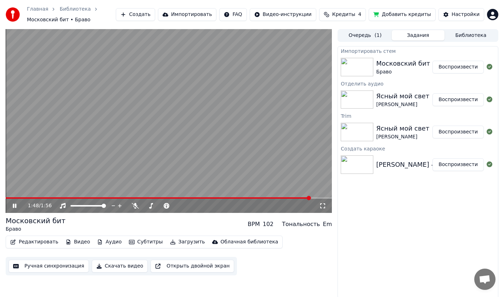
click at [33, 241] on button "Редактировать" at bounding box center [34, 242] width 54 height 10
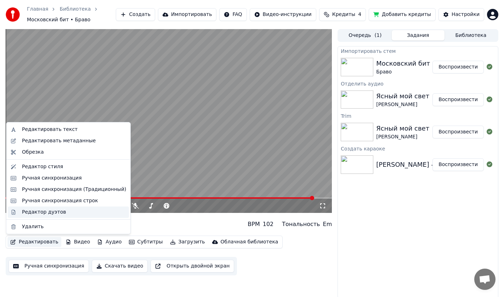
click at [40, 209] on div "Редактор дуэтов" at bounding box center [44, 211] width 44 height 7
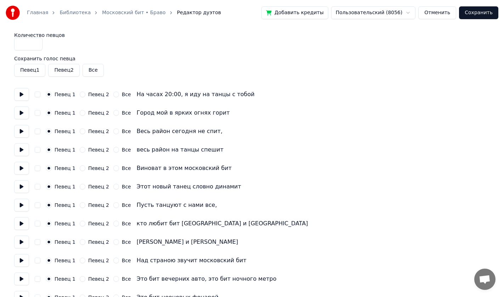
scroll to position [143, 0]
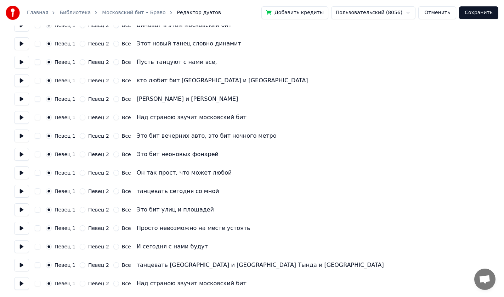
click at [81, 156] on button "Певец 2" at bounding box center [83, 154] width 6 height 6
click at [81, 170] on button "Певец 2" at bounding box center [83, 173] width 6 height 6
click at [82, 188] on div "Певец 1 Певец 2 Все танцевать сегодня со мной" at bounding box center [252, 191] width 476 height 13
click at [81, 193] on button "Певец 2" at bounding box center [83, 191] width 6 height 6
click at [77, 215] on div "Певец 1 Певец 2 Все Это бит улиц и площадей" at bounding box center [252, 209] width 476 height 13
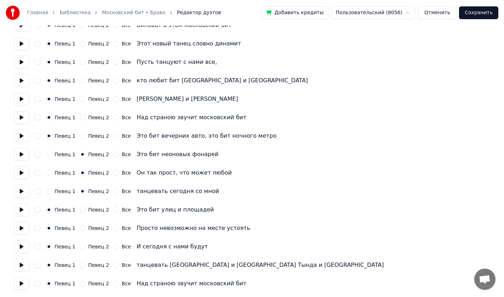
click at [80, 208] on button "Певец 2" at bounding box center [83, 210] width 6 height 6
click at [80, 229] on button "Певец 2" at bounding box center [83, 228] width 6 height 6
click at [80, 243] on div "Певец 1 Певец 2 Все И сегодня с нами будут" at bounding box center [252, 246] width 476 height 13
click at [80, 246] on button "Певец 2" at bounding box center [83, 246] width 6 height 6
drag, startPoint x: 77, startPoint y: 260, endPoint x: 83, endPoint y: 266, distance: 9.0
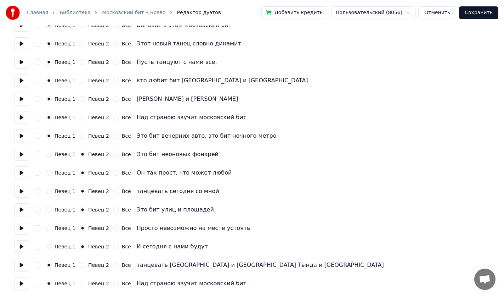
click at [78, 261] on div "Певец 1 Певец 2 Все танцевать [GEOGRAPHIC_DATA] и [GEOGRAPHIC_DATA] Тында и [GE…" at bounding box center [252, 264] width 476 height 13
click at [79, 260] on div "Певец 1 Певец 2 Все танцевать [GEOGRAPHIC_DATA] и [GEOGRAPHIC_DATA] Тында и [GE…" at bounding box center [252, 264] width 476 height 13
click at [80, 264] on button "Певец 2" at bounding box center [83, 265] width 6 height 6
click at [80, 286] on button "Певец 2" at bounding box center [83, 283] width 6 height 6
click at [446, 17] on button "Отменить" at bounding box center [437, 12] width 38 height 13
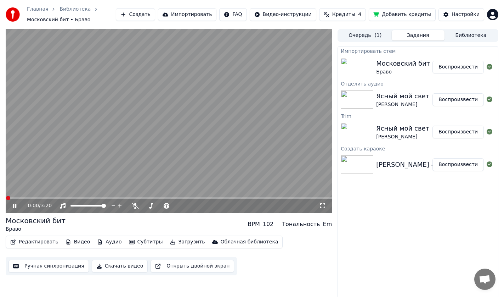
click at [34, 243] on button "Редактировать" at bounding box center [34, 242] width 54 height 10
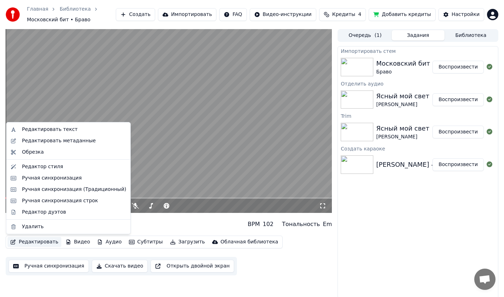
click at [39, 245] on button "Редактировать" at bounding box center [34, 242] width 54 height 10
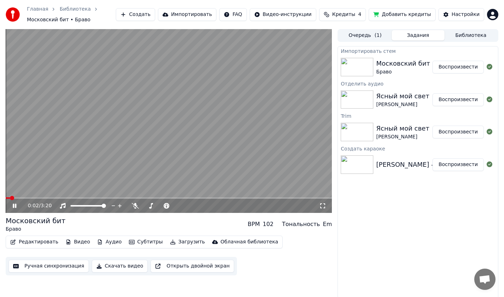
click at [12, 208] on icon at bounding box center [19, 206] width 17 height 6
click at [97, 242] on icon "button" at bounding box center [100, 241] width 6 height 5
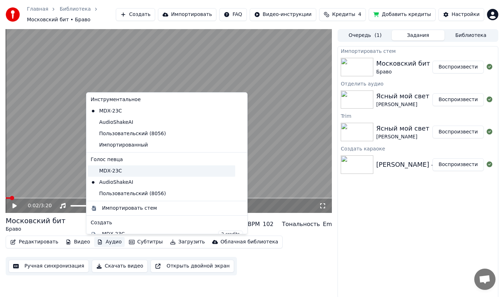
click at [108, 173] on div "MDX-23C" at bounding box center [161, 170] width 147 height 11
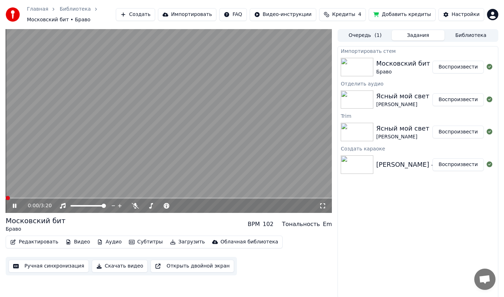
click at [17, 205] on icon at bounding box center [19, 206] width 17 height 6
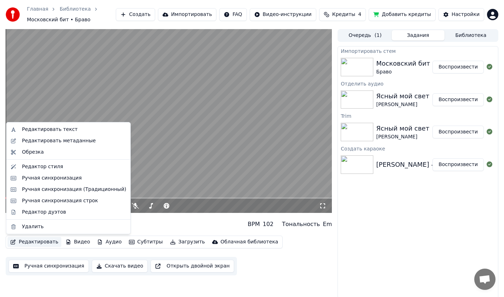
click at [39, 242] on button "Редактировать" at bounding box center [34, 242] width 54 height 10
click at [42, 213] on div "Редактор дуэтов" at bounding box center [44, 211] width 44 height 7
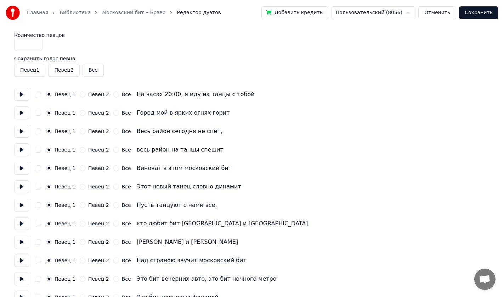
click at [438, 14] on button "Отменить" at bounding box center [437, 12] width 38 height 13
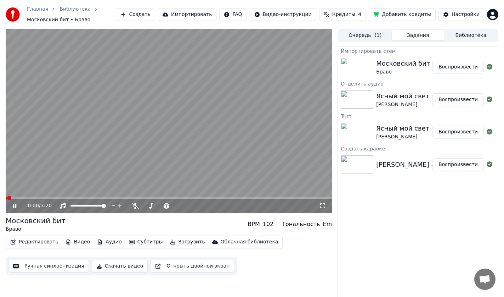
click at [45, 244] on button "Редактировать" at bounding box center [34, 242] width 54 height 10
click at [44, 265] on button "Ручная синхронизация" at bounding box center [49, 265] width 80 height 13
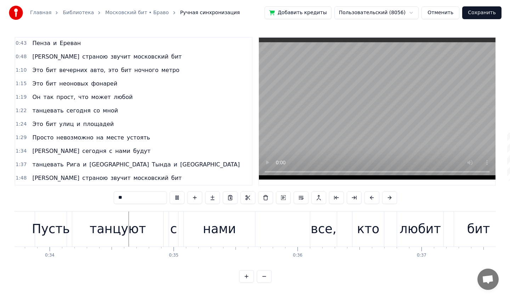
scroll to position [0, 4181]
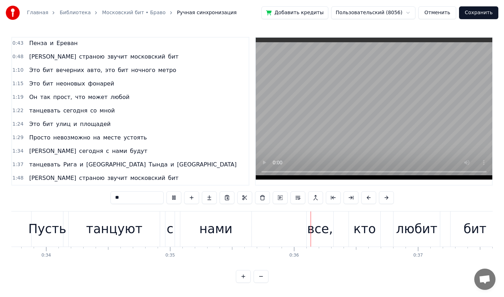
click at [433, 14] on button "Отменить" at bounding box center [437, 12] width 38 height 13
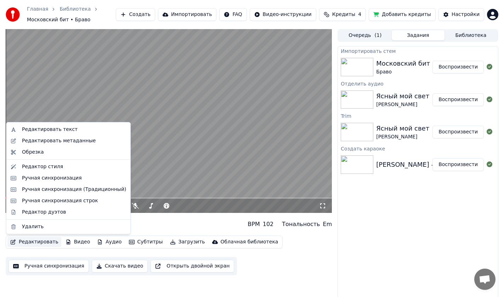
click at [39, 243] on button "Редактировать" at bounding box center [34, 242] width 54 height 10
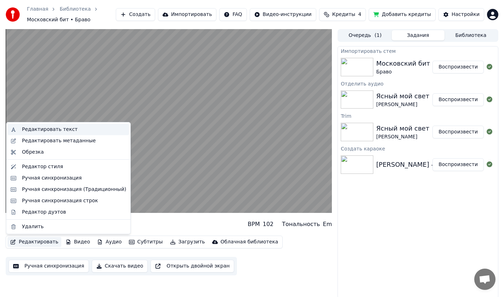
click at [46, 130] on div "Редактировать текст" at bounding box center [50, 129] width 56 height 7
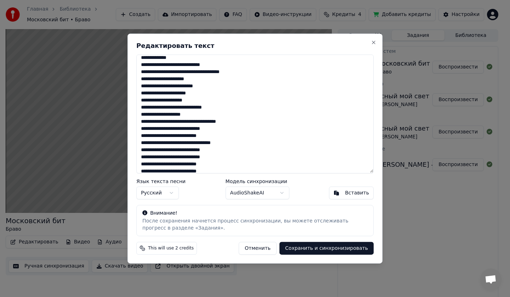
scroll to position [72, 0]
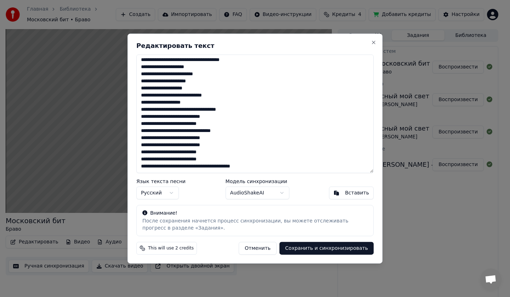
click at [239, 196] on body "Главная Библиотека Московский бит • Браво Создать Импортировать FAQ Видео-инстр…" at bounding box center [252, 148] width 504 height 297
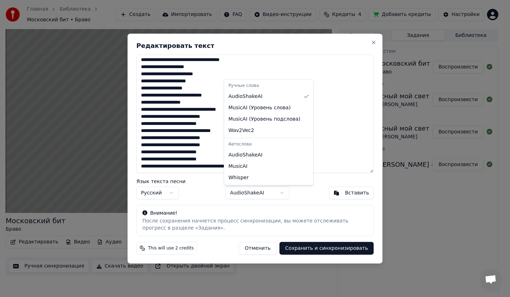
click at [326, 182] on body "Главная Библиотека Московский бит • Браво Создать Импортировать FAQ Видео-инстр…" at bounding box center [252, 148] width 504 height 297
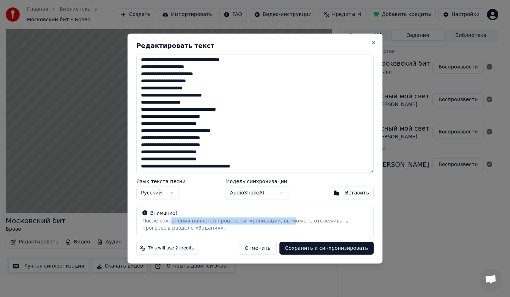
drag, startPoint x: 168, startPoint y: 223, endPoint x: 275, endPoint y: 219, distance: 107.4
click at [275, 219] on div "После сохранения начнется процесс синхронизации, вы можете отслеживать прогресс…" at bounding box center [254, 224] width 225 height 14
click at [221, 154] on textarea "**********" at bounding box center [254, 113] width 237 height 119
drag, startPoint x: 222, startPoint y: 155, endPoint x: 183, endPoint y: 151, distance: 39.2
click at [183, 151] on textarea "**********" at bounding box center [254, 113] width 237 height 119
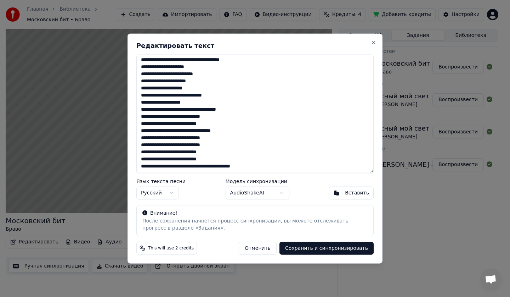
drag, startPoint x: 190, startPoint y: 97, endPoint x: 192, endPoint y: 101, distance: 4.0
click at [191, 99] on textarea "**********" at bounding box center [254, 113] width 237 height 119
drag, startPoint x: 219, startPoint y: 154, endPoint x: 178, endPoint y: 158, distance: 41.6
click at [177, 154] on textarea "**********" at bounding box center [254, 113] width 237 height 119
drag, startPoint x: 217, startPoint y: 160, endPoint x: 178, endPoint y: 159, distance: 39.0
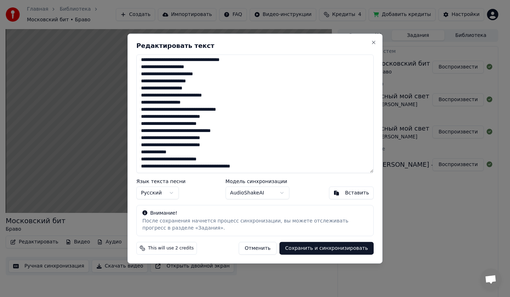
click at [178, 159] on textarea "**********" at bounding box center [254, 113] width 237 height 119
drag, startPoint x: 189, startPoint y: 168, endPoint x: 227, endPoint y: 166, distance: 38.3
click at [227, 166] on textarea "**********" at bounding box center [254, 113] width 237 height 119
type textarea "**********"
click at [328, 249] on button "Сохранить и синхронизировать" at bounding box center [327, 248] width 94 height 13
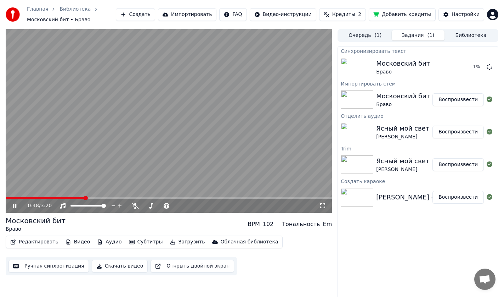
click at [14, 205] on icon at bounding box center [15, 205] width 4 height 4
click at [472, 67] on button "Воспроизвести" at bounding box center [458, 67] width 51 height 13
click at [35, 241] on button "Редактировать" at bounding box center [34, 242] width 54 height 10
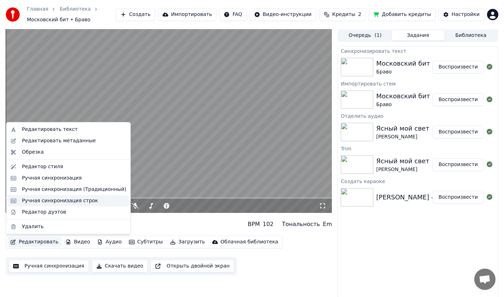
click at [45, 199] on div "Ручная синхронизация строк" at bounding box center [60, 200] width 76 height 7
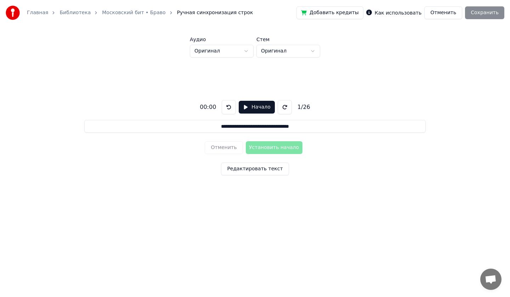
click at [446, 14] on button "Отменить" at bounding box center [443, 12] width 38 height 13
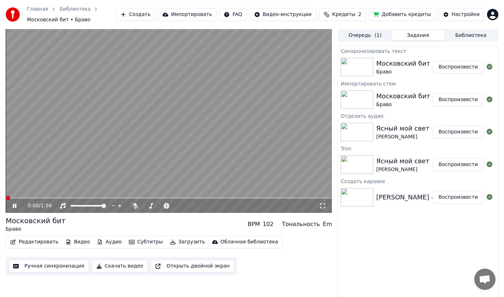
click at [21, 233] on div "Московский бит Браво BPM 102 Тональность Em Редактировать Видео Аудио Субтитры …" at bounding box center [169, 245] width 326 height 60
click at [28, 241] on button "Редактировать" at bounding box center [34, 242] width 54 height 10
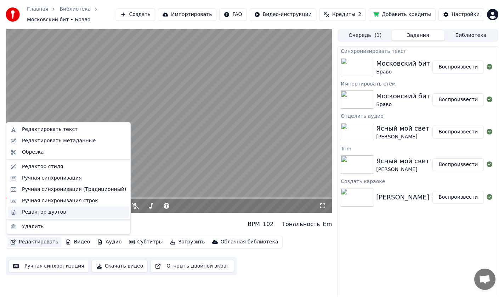
click at [34, 213] on div "Редактор дуэтов" at bounding box center [44, 211] width 44 height 7
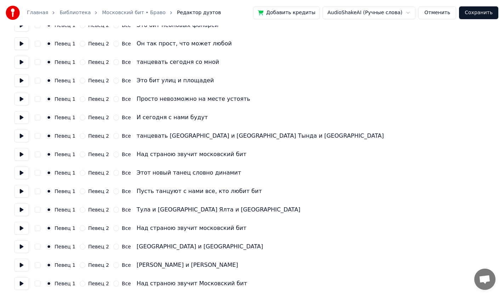
scroll to position [118, 0]
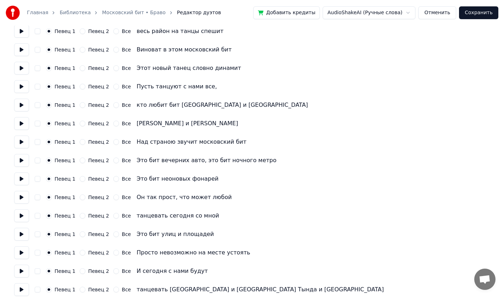
click at [80, 178] on button "Певец 2" at bounding box center [83, 179] width 6 height 6
click at [79, 193] on div "Певец 1 Певец 2 Все Он так прост, что может любой" at bounding box center [252, 197] width 476 height 13
click at [80, 197] on button "Певец 2" at bounding box center [83, 197] width 6 height 6
click at [80, 214] on button "Певец 2" at bounding box center [83, 216] width 6 height 6
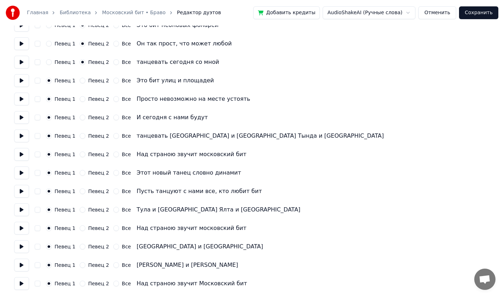
click at [80, 81] on button "Певец 2" at bounding box center [83, 81] width 6 height 6
click at [81, 100] on button "Певец 2" at bounding box center [83, 99] width 6 height 6
click at [80, 113] on div "Певец 1 Певец 2 Все И сегодня с нами будут" at bounding box center [252, 117] width 476 height 13
click at [81, 121] on div "Певец 1 Певец 2 Все И сегодня с нами будут" at bounding box center [252, 117] width 476 height 13
click at [80, 115] on button "Певец 2" at bounding box center [83, 117] width 6 height 6
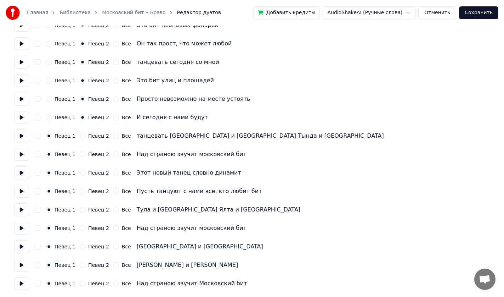
click at [81, 138] on button "Певец 2" at bounding box center [83, 136] width 6 height 6
click at [79, 159] on div "Певец 1 Певец 2 Все Над страною звучит московский бит" at bounding box center [252, 154] width 476 height 13
drag, startPoint x: 82, startPoint y: 151, endPoint x: 80, endPoint y: 162, distance: 11.1
click at [82, 151] on div "Певец 1 Певец 2 Все Над страною звучит московский бит" at bounding box center [252, 154] width 476 height 13
click at [80, 154] on button "Певец 2" at bounding box center [83, 154] width 6 height 6
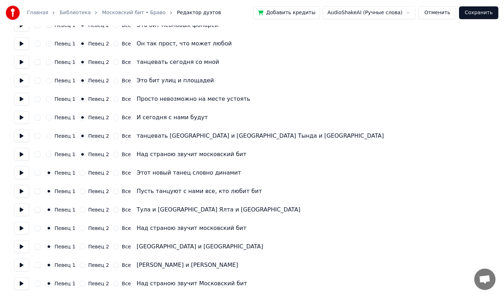
click at [81, 172] on button "Певец 2" at bounding box center [83, 173] width 6 height 6
click at [80, 188] on button "Певец 2" at bounding box center [83, 191] width 6 height 6
drag, startPoint x: 80, startPoint y: 208, endPoint x: 79, endPoint y: 217, distance: 9.3
click at [80, 208] on button "Певец 2" at bounding box center [83, 210] width 6 height 6
drag, startPoint x: 79, startPoint y: 229, endPoint x: 80, endPoint y: 234, distance: 4.7
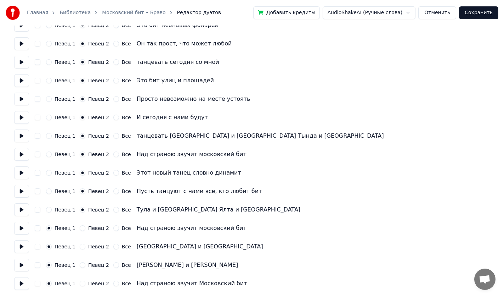
click at [80, 229] on button "Певец 2" at bounding box center [83, 228] width 6 height 6
click at [82, 248] on div "Певец 2" at bounding box center [94, 246] width 29 height 6
click at [80, 244] on button "Певец 2" at bounding box center [83, 246] width 6 height 6
click at [81, 262] on div "Певец 1 Певец 2 Все Пенза и Ереван" at bounding box center [252, 264] width 476 height 13
click at [81, 265] on button "Певец 2" at bounding box center [83, 265] width 6 height 6
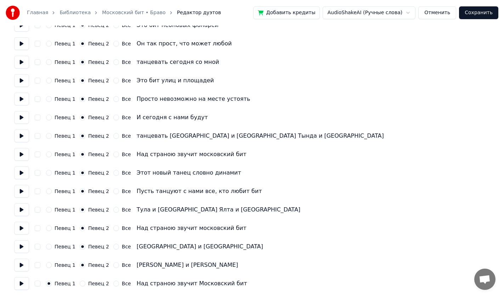
click at [80, 284] on button "Певец 2" at bounding box center [83, 283] width 6 height 6
click at [479, 12] on button "Сохранить" at bounding box center [478, 12] width 39 height 13
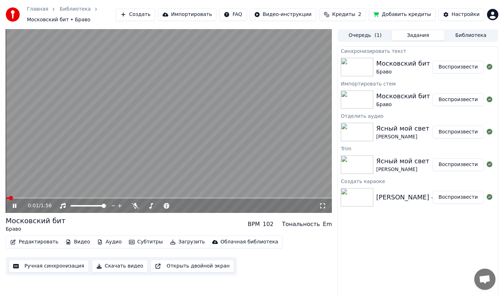
click at [14, 208] on icon at bounding box center [19, 206] width 17 height 6
click at [58, 265] on button "Ручная синхронизация" at bounding box center [49, 265] width 80 height 13
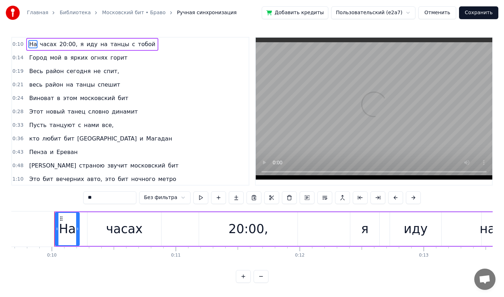
scroll to position [0, 1207]
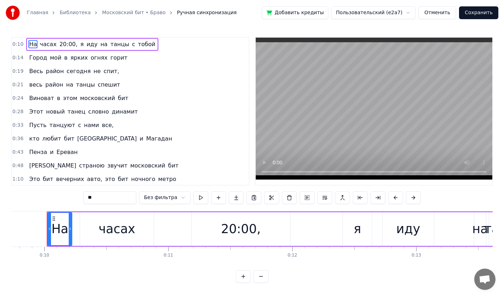
click at [78, 82] on span "танцы" at bounding box center [85, 84] width 20 height 8
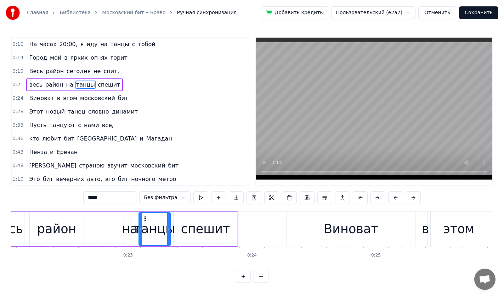
scroll to position [0, 2826]
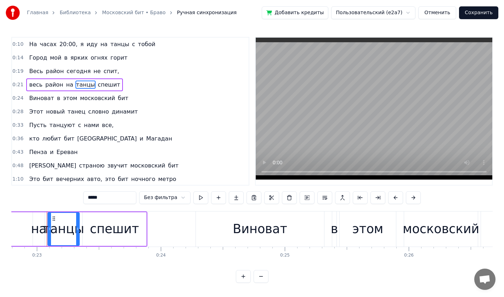
drag, startPoint x: 116, startPoint y: 195, endPoint x: 50, endPoint y: 196, distance: 66.3
click at [50, 196] on div "0:10 На часах 20:00, я иду на танцы с тобой 0:14 Город мой в ярких огнях горит …" at bounding box center [251, 160] width 481 height 246
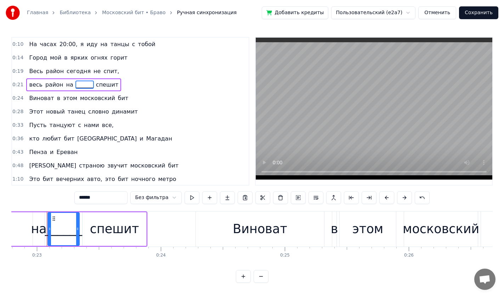
click at [41, 94] on span "Виноват" at bounding box center [41, 98] width 26 height 8
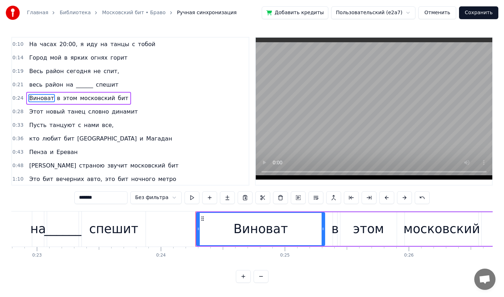
drag, startPoint x: 111, startPoint y: 195, endPoint x: 13, endPoint y: 195, distance: 98.1
click at [13, 195] on div "0:10 На часах 20:00, я иду на танцы с тобой 0:14 Город мой в ярких огнях горит …" at bounding box center [251, 160] width 481 height 246
click at [111, 109] on span "динамит" at bounding box center [125, 111] width 28 height 8
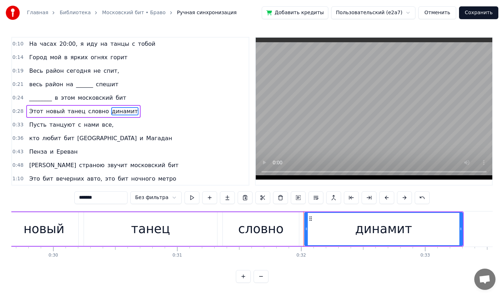
scroll to position [0, 3935]
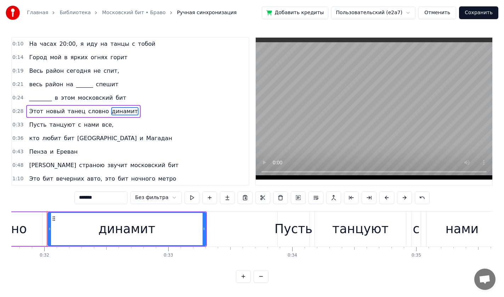
drag, startPoint x: 110, startPoint y: 198, endPoint x: 72, endPoint y: 199, distance: 38.3
click at [72, 199] on div "0:10 На часах 20:00, я иду на танцы с тобой 0:14 Город мой в ярких огнях горит …" at bounding box center [251, 160] width 481 height 246
click at [64, 153] on span "Ереван" at bounding box center [67, 151] width 23 height 8
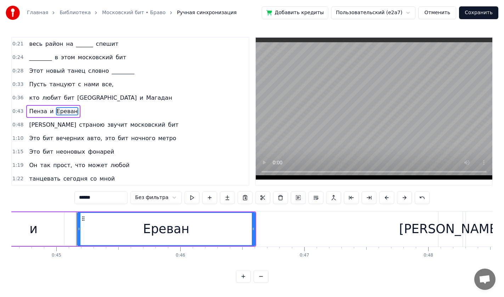
scroll to position [0, 5564]
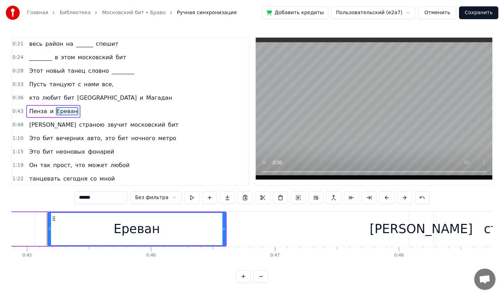
drag, startPoint x: 103, startPoint y: 196, endPoint x: 16, endPoint y: 197, distance: 87.2
click at [16, 197] on div "0:10 На часах 20:00, я иду на танцы с тобой 0:14 Город мой в ярких огнях горит …" at bounding box center [251, 160] width 481 height 246
click at [86, 139] on span "авто," at bounding box center [94, 138] width 17 height 8
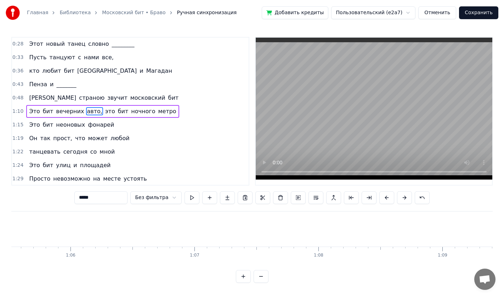
scroll to position [0, 8897]
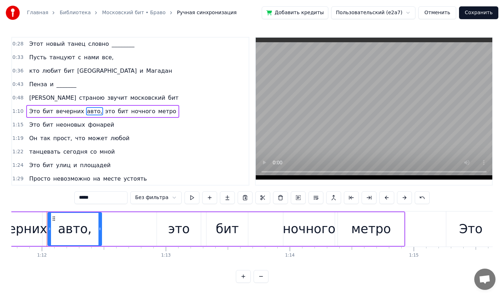
drag, startPoint x: 99, startPoint y: 196, endPoint x: 43, endPoint y: 194, distance: 56.4
click at [42, 195] on div "0:10 На часах 20:00, я иду на танцы с тобой 0:14 Город мой в ярких огнях горит …" at bounding box center [251, 160] width 481 height 246
click at [87, 167] on span "площадей" at bounding box center [95, 165] width 32 height 8
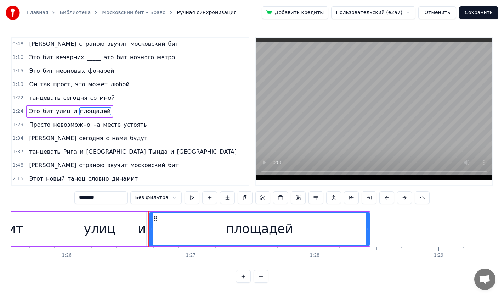
scroll to position [0, 10710]
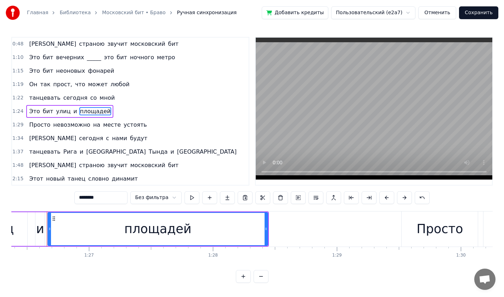
drag, startPoint x: 114, startPoint y: 195, endPoint x: 23, endPoint y: 186, distance: 91.1
click at [23, 188] on div "0:10 На часах 20:00, я иду на танцы с тобой 0:14 Город мой в ярких огнях горит …" at bounding box center [251, 160] width 481 height 246
click at [176, 152] on span "[GEOGRAPHIC_DATA]" at bounding box center [206, 151] width 61 height 8
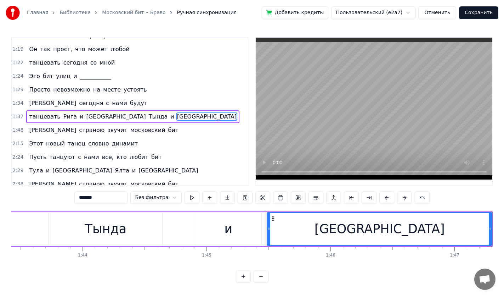
scroll to position [0, 13043]
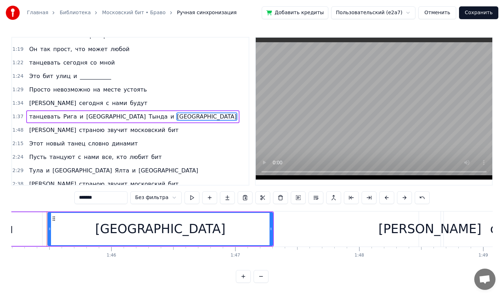
drag, startPoint x: 109, startPoint y: 200, endPoint x: 8, endPoint y: 197, distance: 101.7
click at [16, 198] on div "0:10 На часах 20:00, я иду на танцы с тобой 0:14 Город мой в ярких огнях горит …" at bounding box center [251, 160] width 481 height 246
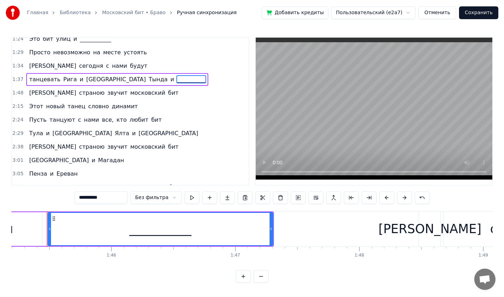
click at [138, 130] on span "[GEOGRAPHIC_DATA]" at bounding box center [168, 133] width 61 height 8
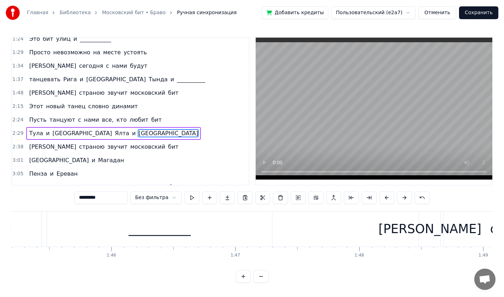
scroll to position [203, 0]
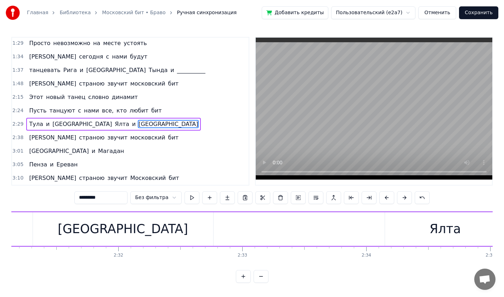
drag, startPoint x: 116, startPoint y: 198, endPoint x: 0, endPoint y: 186, distance: 116.8
click at [1, 187] on div "Главная Библиотека Московский бит • Браво Ручная синхронизация Добавить кредиты…" at bounding box center [252, 141] width 504 height 282
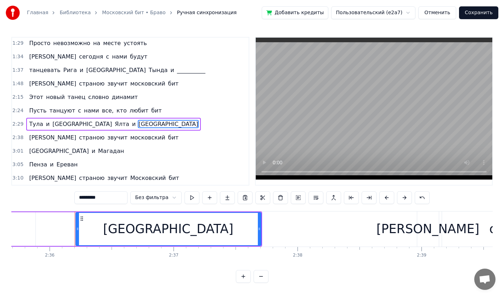
scroll to position [0, 19332]
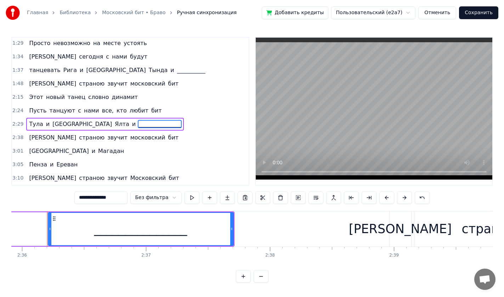
click at [29, 150] on span "[GEOGRAPHIC_DATA]" at bounding box center [58, 151] width 61 height 8
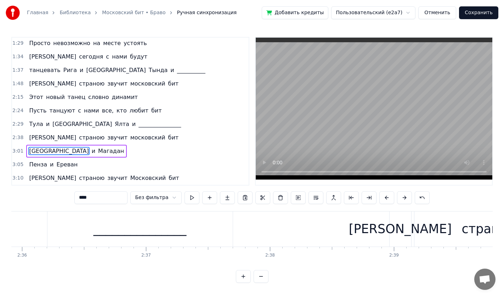
scroll to position [2, 0]
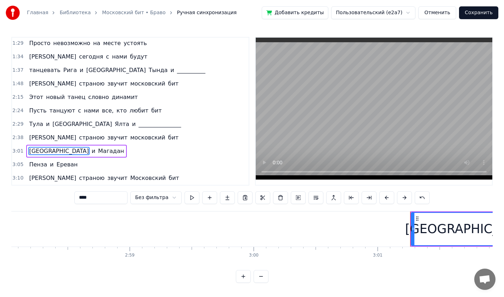
drag, startPoint x: 99, startPoint y: 197, endPoint x: 57, endPoint y: 194, distance: 41.9
click at [57, 194] on div "0:10 На часах 20:00, я иду на танцы с тобой 0:14 Город мой в ярких огнях горит …" at bounding box center [251, 160] width 481 height 246
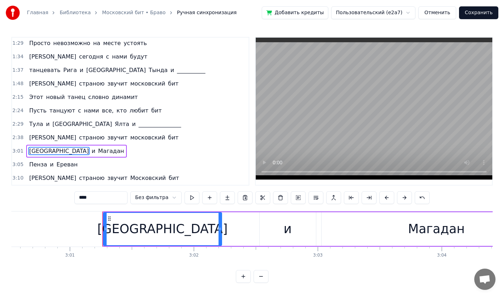
scroll to position [0, 22440]
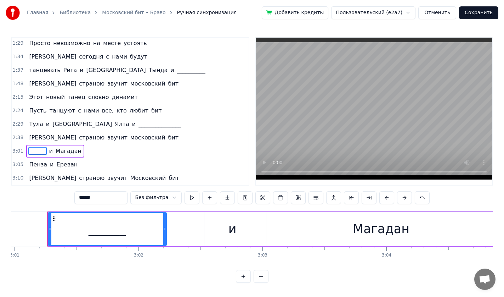
click at [64, 161] on span "Ереван" at bounding box center [67, 164] width 23 height 8
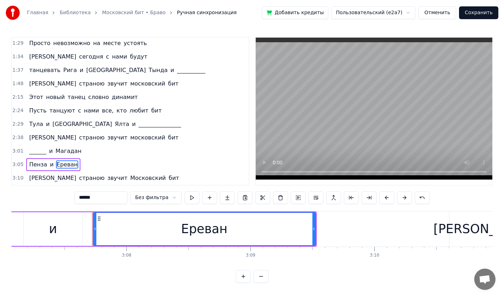
scroll to position [0, 23241]
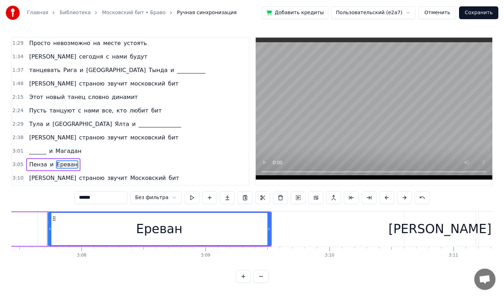
drag, startPoint x: 108, startPoint y: 197, endPoint x: 35, endPoint y: 193, distance: 72.4
click at [35, 193] on div "0:10 На часах 20:00, я иду на танцы с тобой 0:14 Город мой в ярких огнях горит …" at bounding box center [251, 160] width 481 height 246
type input "**********"
click at [474, 13] on button "Сохранить" at bounding box center [478, 12] width 39 height 13
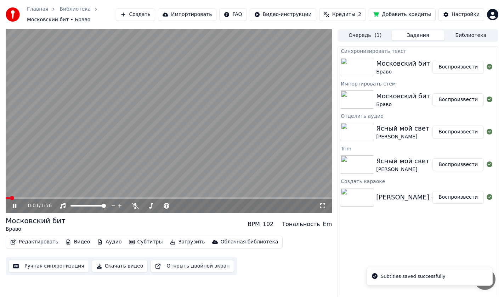
click at [125, 266] on button "Скачать видео" at bounding box center [120, 265] width 56 height 13
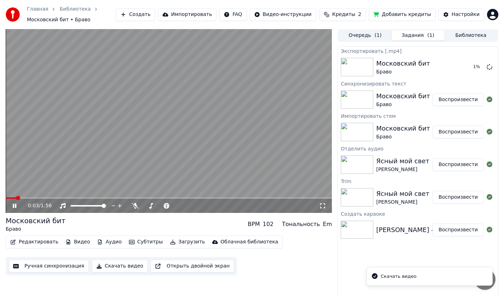
click at [12, 209] on div "0:03 / 1:56" at bounding box center [169, 205] width 321 height 7
click at [13, 206] on icon at bounding box center [15, 205] width 4 height 4
click at [392, 165] on div "Ясный мой свет" at bounding box center [402, 161] width 53 height 10
click at [450, 162] on button "Воспроизвести" at bounding box center [458, 164] width 51 height 13
click at [16, 205] on icon at bounding box center [15, 205] width 4 height 4
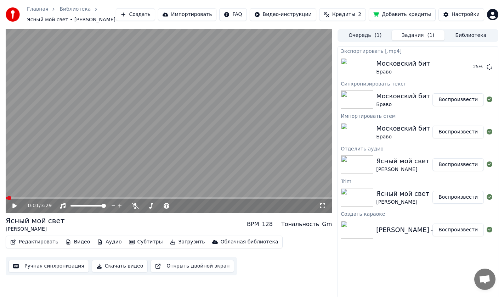
click at [128, 241] on button "Субтитры" at bounding box center [146, 242] width 40 height 10
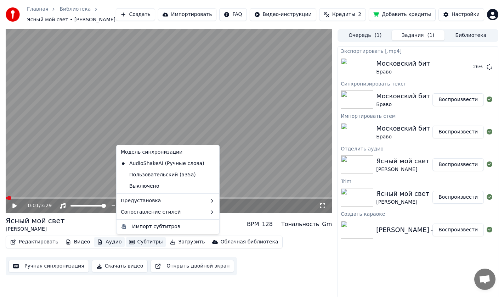
click at [107, 241] on button "Аудио" at bounding box center [109, 242] width 30 height 10
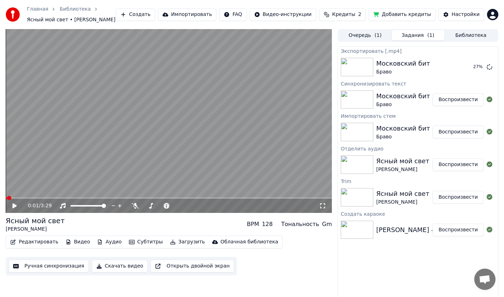
click at [107, 241] on button "Аудио" at bounding box center [109, 242] width 30 height 10
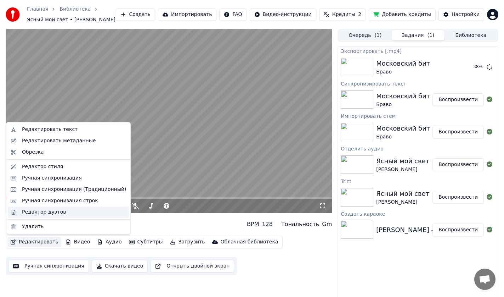
click at [53, 213] on div "Редактор дуэтов" at bounding box center [44, 211] width 44 height 7
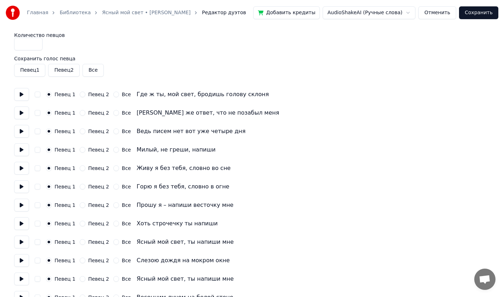
click at [431, 12] on button "Отменить" at bounding box center [437, 12] width 38 height 13
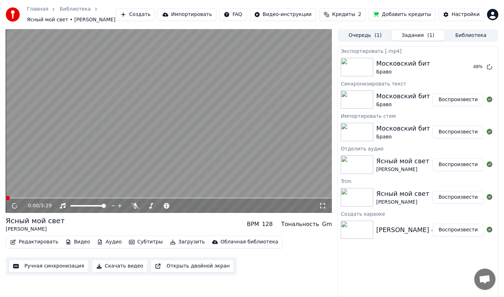
click at [24, 240] on button "Редактировать" at bounding box center [34, 242] width 54 height 10
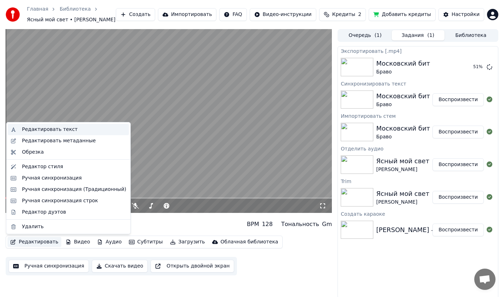
click at [53, 129] on div "Редактировать текст" at bounding box center [50, 129] width 56 height 7
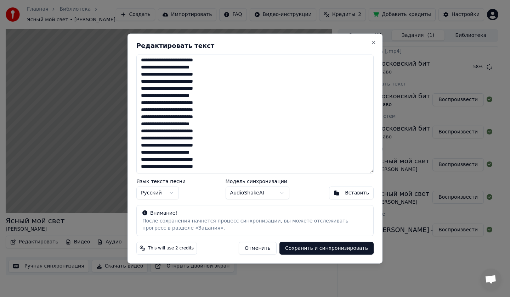
scroll to position [17, 0]
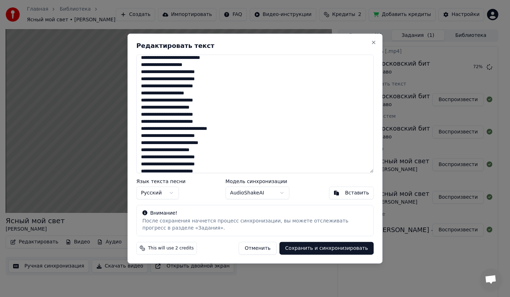
drag, startPoint x: 140, startPoint y: 101, endPoint x: 221, endPoint y: 135, distance: 87.0
click at [221, 135] on textarea at bounding box center [254, 113] width 237 height 119
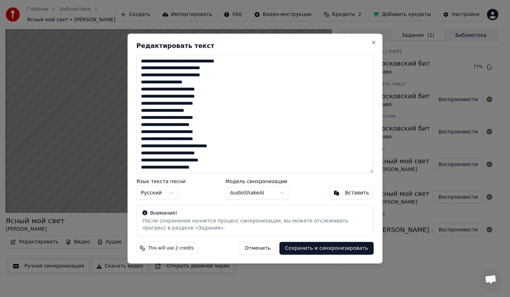
drag, startPoint x: 222, startPoint y: 119, endPoint x: 218, endPoint y: 119, distance: 5.0
click at [222, 119] on textarea at bounding box center [254, 113] width 237 height 119
click at [216, 134] on textarea at bounding box center [254, 113] width 237 height 119
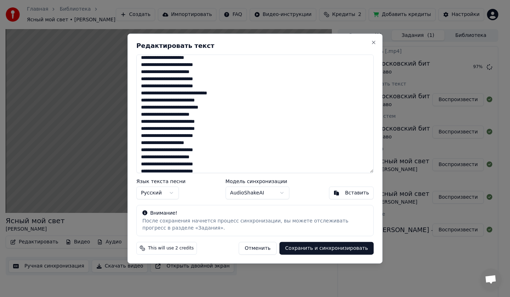
drag, startPoint x: 142, startPoint y: 147, endPoint x: 214, endPoint y: 161, distance: 73.2
click at [214, 160] on textarea at bounding box center [254, 113] width 237 height 119
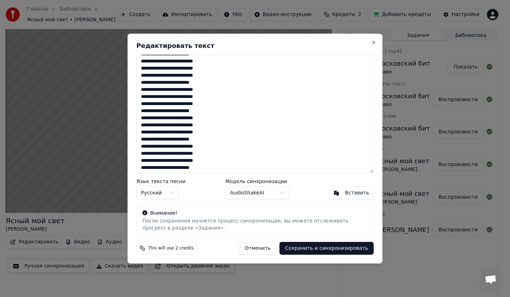
scroll to position [171, 0]
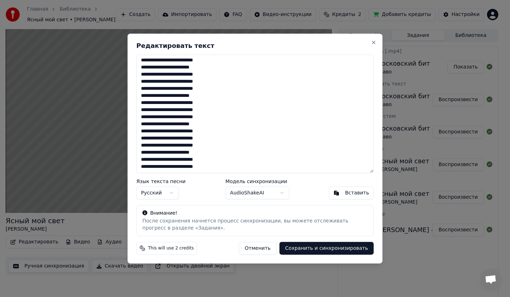
drag, startPoint x: 143, startPoint y: 157, endPoint x: 321, endPoint y: 222, distance: 189.6
click at [321, 222] on div "Редактировать текст Язык текста песни Русский Модель синхронизации AudioShakeAI…" at bounding box center [255, 148] width 255 height 230
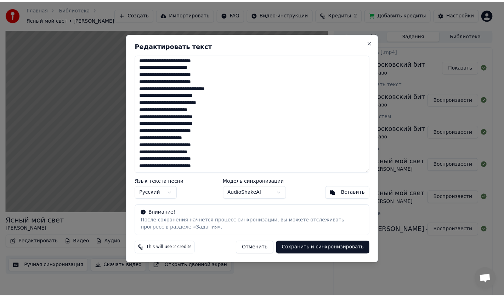
scroll to position [58, 0]
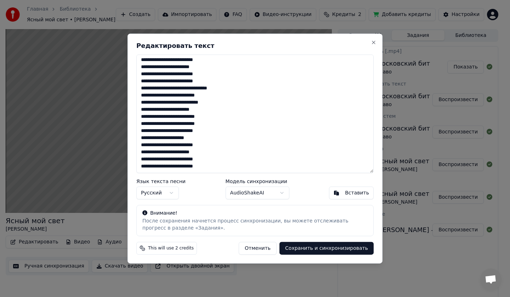
type textarea "**********"
click at [311, 246] on button "Сохранить и синхронизировать" at bounding box center [327, 248] width 94 height 13
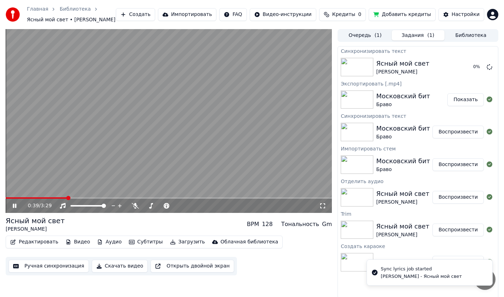
click at [13, 202] on div "0:39 / 3:29" at bounding box center [169, 205] width 321 height 7
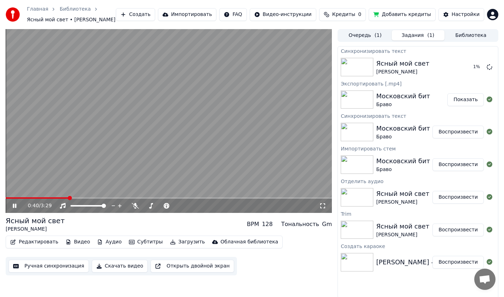
click at [19, 207] on icon at bounding box center [19, 206] width 17 height 6
click at [42, 264] on button "Ручная синхронизация" at bounding box center [49, 265] width 80 height 13
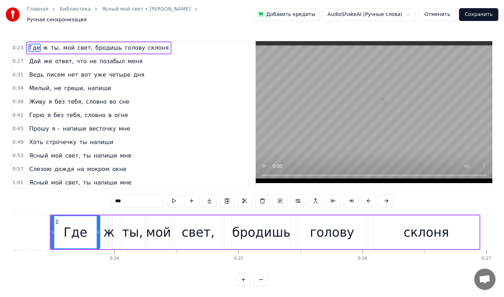
scroll to position [0, 2876]
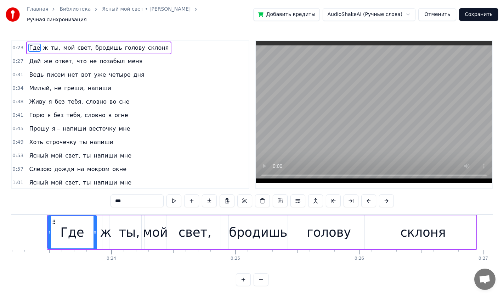
click at [49, 70] on span "писем" at bounding box center [56, 74] width 20 height 8
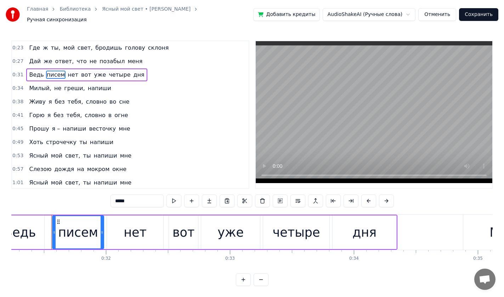
scroll to position [0, 3878]
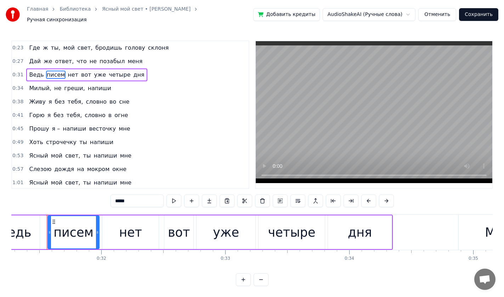
drag, startPoint x: 135, startPoint y: 196, endPoint x: 76, endPoint y: 191, distance: 59.4
click at [75, 195] on div "0:23 Где ж ты, мой свет, бродишь голову склоня 0:27 Дай же ответ, что не позабы…" at bounding box center [251, 163] width 481 height 246
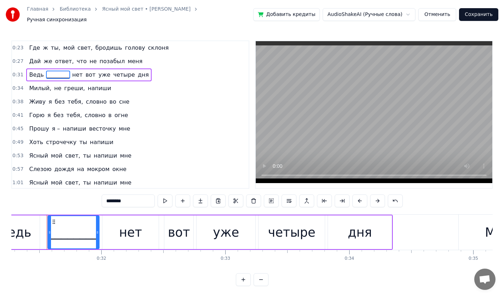
click at [113, 72] on span "четыре" at bounding box center [124, 74] width 23 height 8
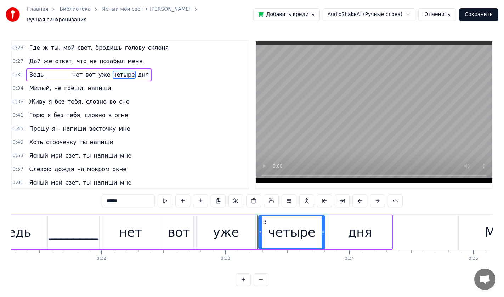
drag, startPoint x: 137, startPoint y: 195, endPoint x: 40, endPoint y: 197, distance: 97.4
click at [40, 198] on div "0:23 Где ж ты, мой свет, бродишь голову склоня 0:27 Дай же ответ, что не позабы…" at bounding box center [251, 163] width 481 height 246
click at [71, 84] on span "греши," at bounding box center [74, 88] width 22 height 8
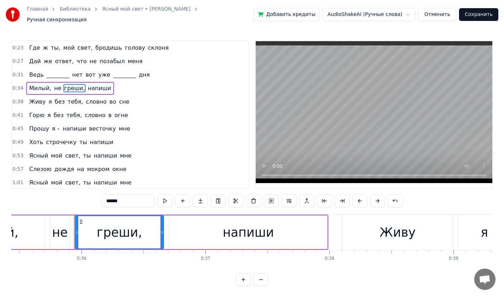
scroll to position [0, 4421]
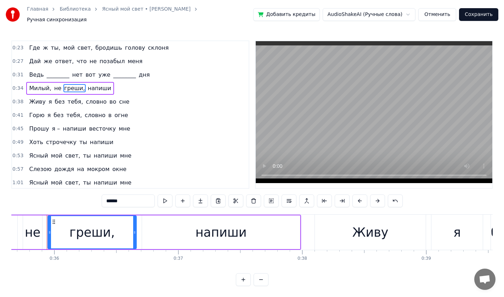
drag, startPoint x: 128, startPoint y: 197, endPoint x: 57, endPoint y: 199, distance: 70.2
click at [57, 199] on div "0:23 Где ж ты, мой свет, бродишь голову склоня 0:27 Дай же ответ, что не позабы…" at bounding box center [251, 163] width 481 height 246
click at [118, 98] on span "сне" at bounding box center [124, 101] width 12 height 8
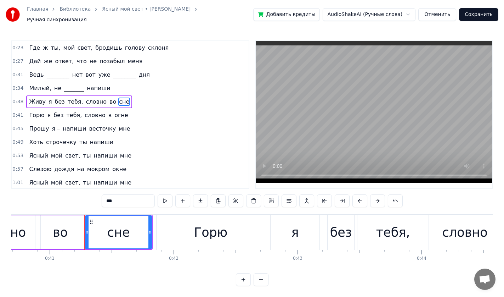
scroll to position [0, 5083]
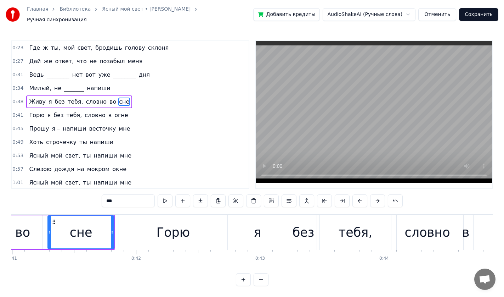
drag, startPoint x: 96, startPoint y: 198, endPoint x: 80, endPoint y: 201, distance: 15.4
click at [80, 201] on div "0:23 Где ж ты, мой свет, бродишь голову склоня 0:27 Дай же ответ, что не позабы…" at bounding box center [251, 163] width 481 height 246
click at [114, 112] on span "огне" at bounding box center [121, 115] width 15 height 8
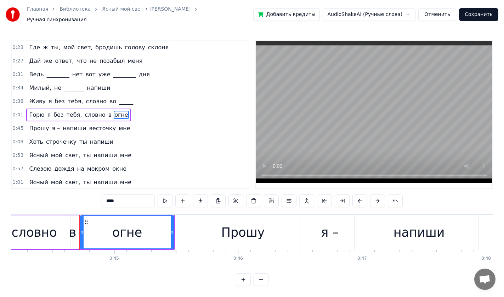
scroll to position [0, 5510]
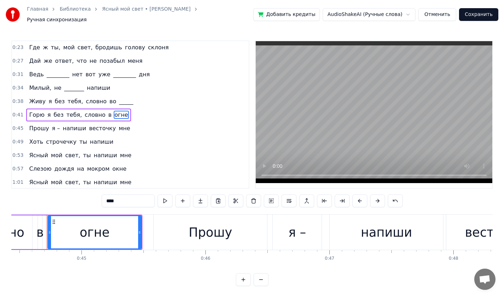
drag, startPoint x: 122, startPoint y: 197, endPoint x: 69, endPoint y: 203, distance: 52.4
click at [69, 203] on div "0:23 Где ж ты, мой свет, бродишь голову склоня 0:27 Дай же ответ, что не позабы…" at bounding box center [251, 163] width 481 height 246
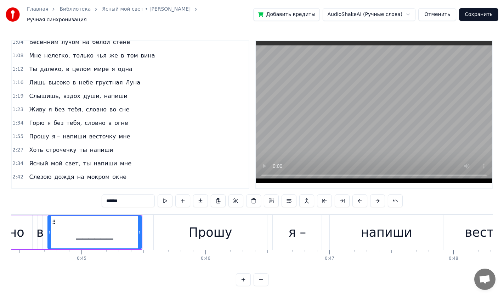
click at [93, 65] on span "мире" at bounding box center [101, 69] width 16 height 8
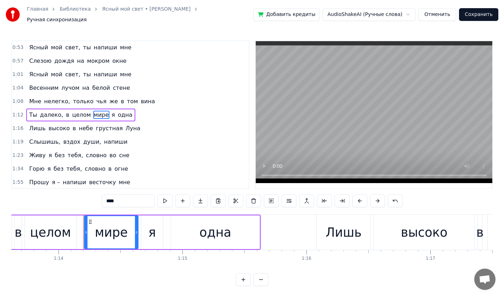
scroll to position [0, 9165]
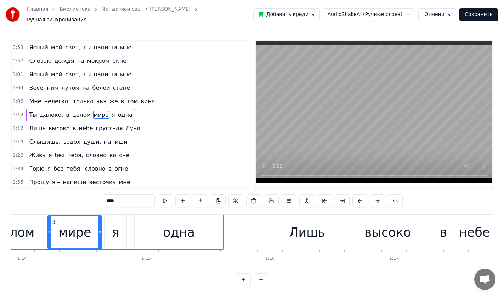
drag, startPoint x: 124, startPoint y: 196, endPoint x: 49, endPoint y: 195, distance: 75.5
click at [49, 195] on div "0:23 Где ж ты, мой свет, бродишь голову склоня 0:27 Дай же ответ, что не позабы…" at bounding box center [251, 163] width 481 height 246
click at [125, 125] on span "Луна" at bounding box center [133, 128] width 16 height 8
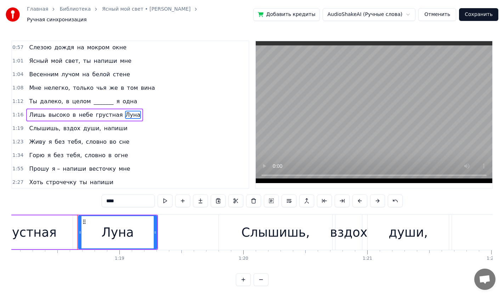
drag, startPoint x: 128, startPoint y: 197, endPoint x: 79, endPoint y: 194, distance: 48.9
click at [79, 194] on div "0:23 Где ж ты, мой свет, бродишь голову склоня 0:27 Дай же ответ, что не позабы…" at bounding box center [251, 163] width 481 height 246
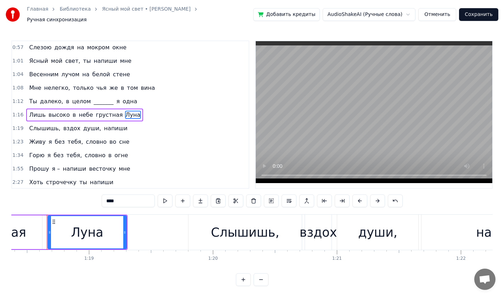
click at [97, 111] on span "грустная" at bounding box center [109, 115] width 28 height 8
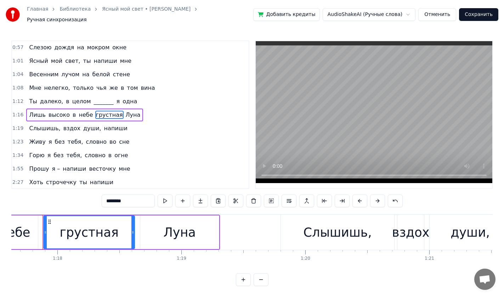
scroll to position [0, 9621]
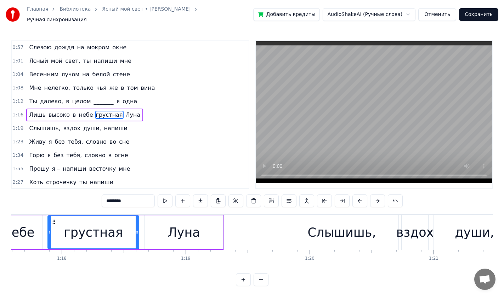
drag, startPoint x: 131, startPoint y: 194, endPoint x: 80, endPoint y: 194, distance: 51.0
click at [80, 194] on div "0:23 Где ж ты, мой свет, бродишь голову склоня 0:27 Дай же ответ, что не позабы…" at bounding box center [251, 163] width 481 height 246
click at [83, 126] on span "души," at bounding box center [92, 128] width 19 height 8
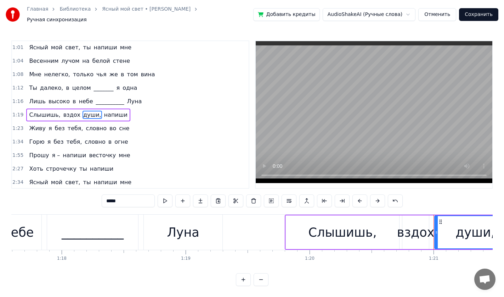
click at [66, 112] on span "вздох" at bounding box center [72, 115] width 18 height 8
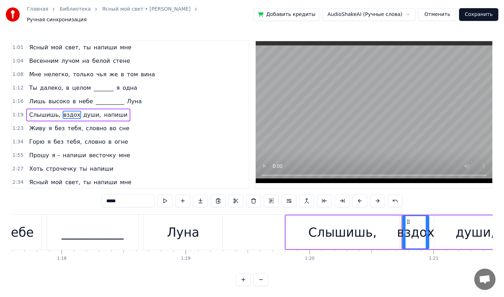
drag, startPoint x: 126, startPoint y: 196, endPoint x: 50, endPoint y: 196, distance: 76.2
click at [50, 196] on div "0:23 Где ж ты, мой свет, бродишь голову склоня 0:27 Дай же ответ, что не позабы…" at bounding box center [251, 163] width 481 height 246
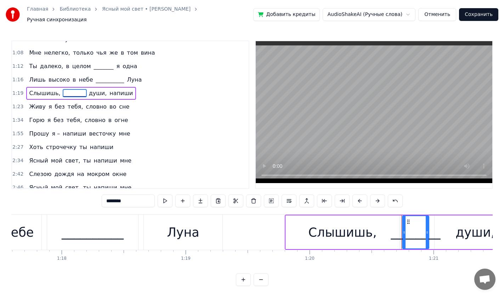
scroll to position [176, 0]
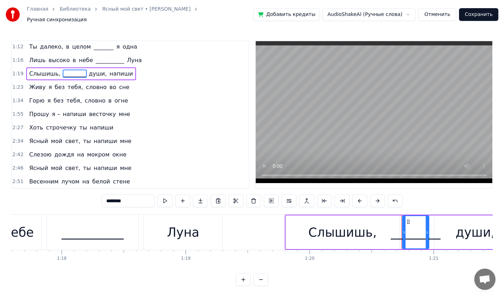
click at [42, 152] on span "Слезою" at bounding box center [40, 154] width 24 height 8
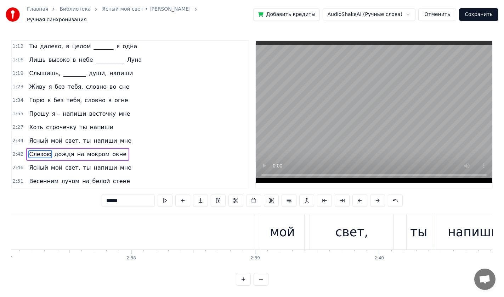
scroll to position [0, 20056]
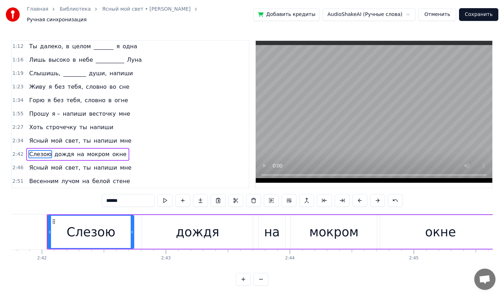
drag, startPoint x: 130, startPoint y: 196, endPoint x: 88, endPoint y: 197, distance: 42.5
click at [88, 197] on div "0:23 Где ж ты, мой свет, бродишь голову склоня 0:27 Дай же ответ, что не позабы…" at bounding box center [251, 163] width 481 height 246
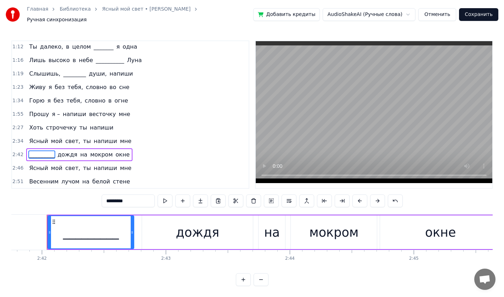
click at [44, 177] on span "Весенним" at bounding box center [43, 181] width 31 height 8
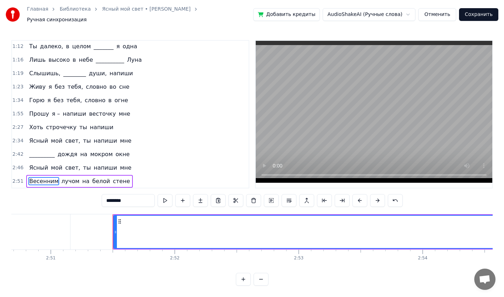
scroll to position [0, 21229]
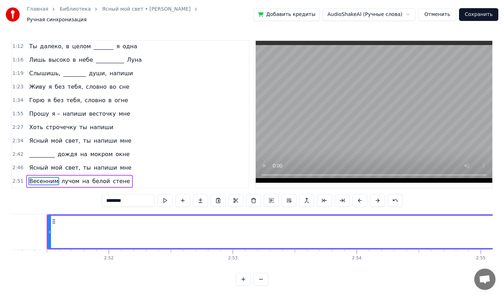
drag, startPoint x: 85, startPoint y: 193, endPoint x: 78, endPoint y: 193, distance: 7.1
click at [78, 193] on div "0:23 Где ж ты, мой свет, бродишь голову склоня 0:27 Дай же ответ, что не позабы…" at bounding box center [251, 163] width 481 height 246
type input "**********"
click at [472, 10] on button "Сохранить" at bounding box center [478, 14] width 39 height 13
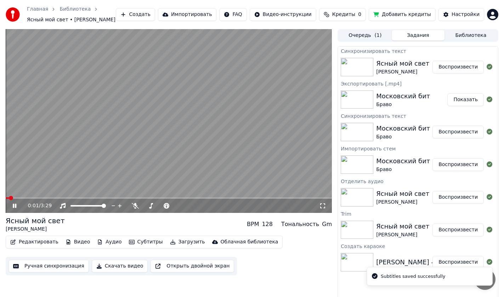
click at [123, 267] on button "Скачать видео" at bounding box center [120, 265] width 56 height 13
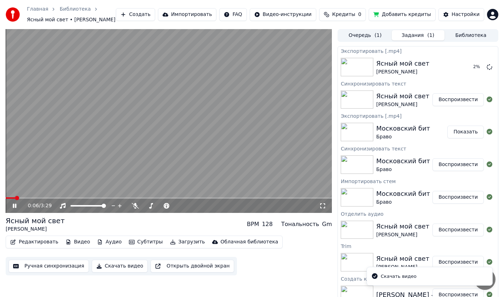
click at [19, 207] on icon at bounding box center [19, 206] width 17 height 6
click at [27, 243] on button "Редактировать" at bounding box center [34, 242] width 54 height 10
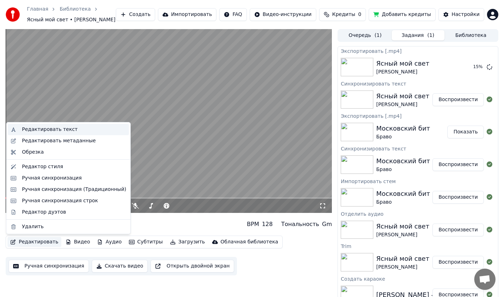
click at [57, 132] on div "Редактировать текст" at bounding box center [50, 129] width 56 height 7
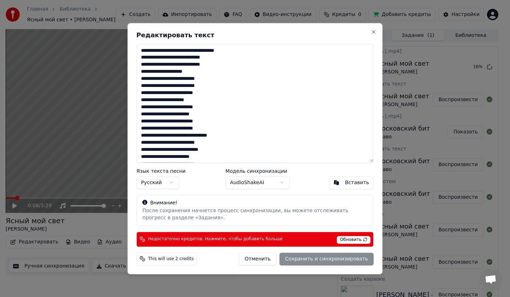
click at [256, 126] on textarea "**********" at bounding box center [254, 103] width 237 height 119
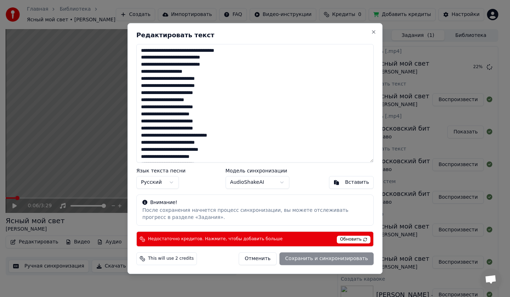
click at [263, 257] on button "Отменить" at bounding box center [258, 258] width 38 height 13
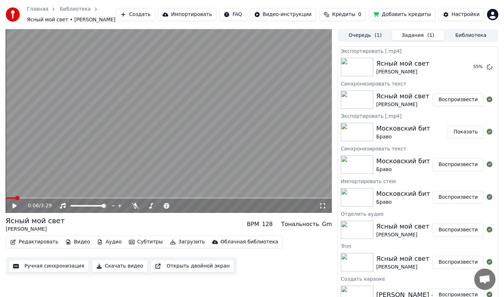
click at [51, 262] on button "Ручная синхронизация" at bounding box center [49, 265] width 80 height 13
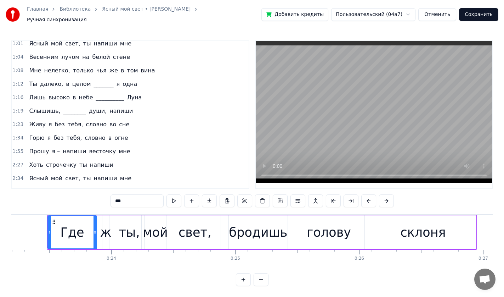
scroll to position [141, 0]
